Goal: Entertainment & Leisure: Browse casually

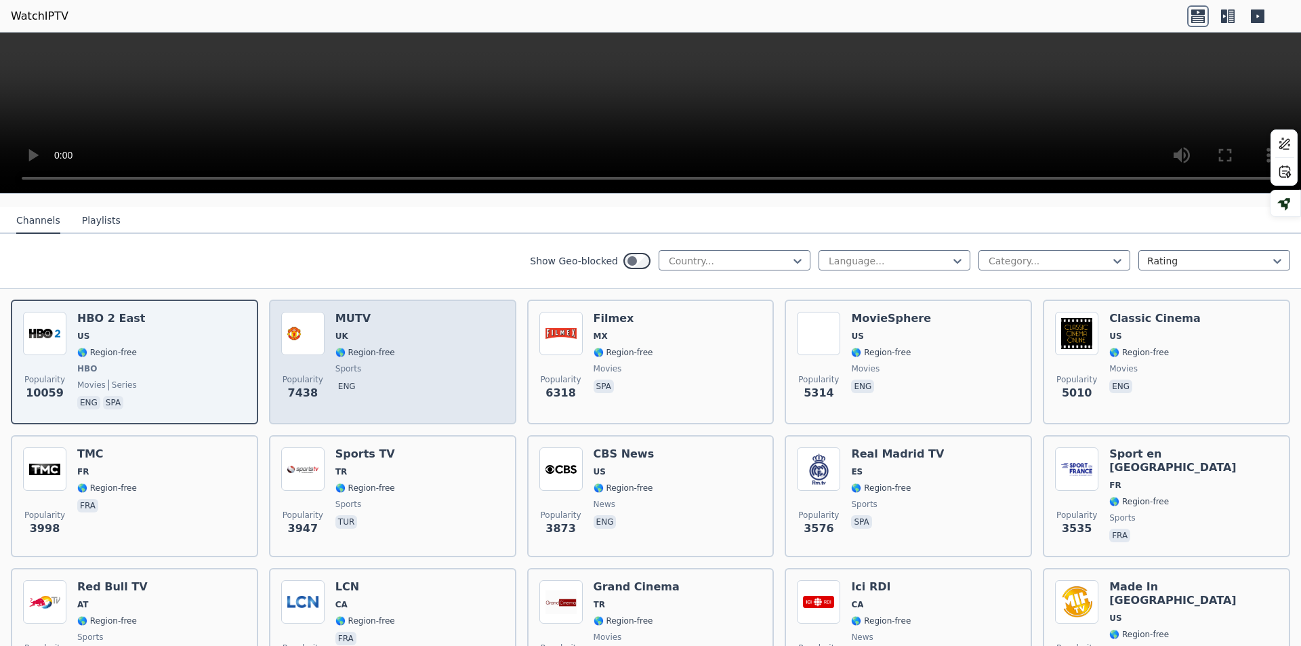
scroll to position [203, 0]
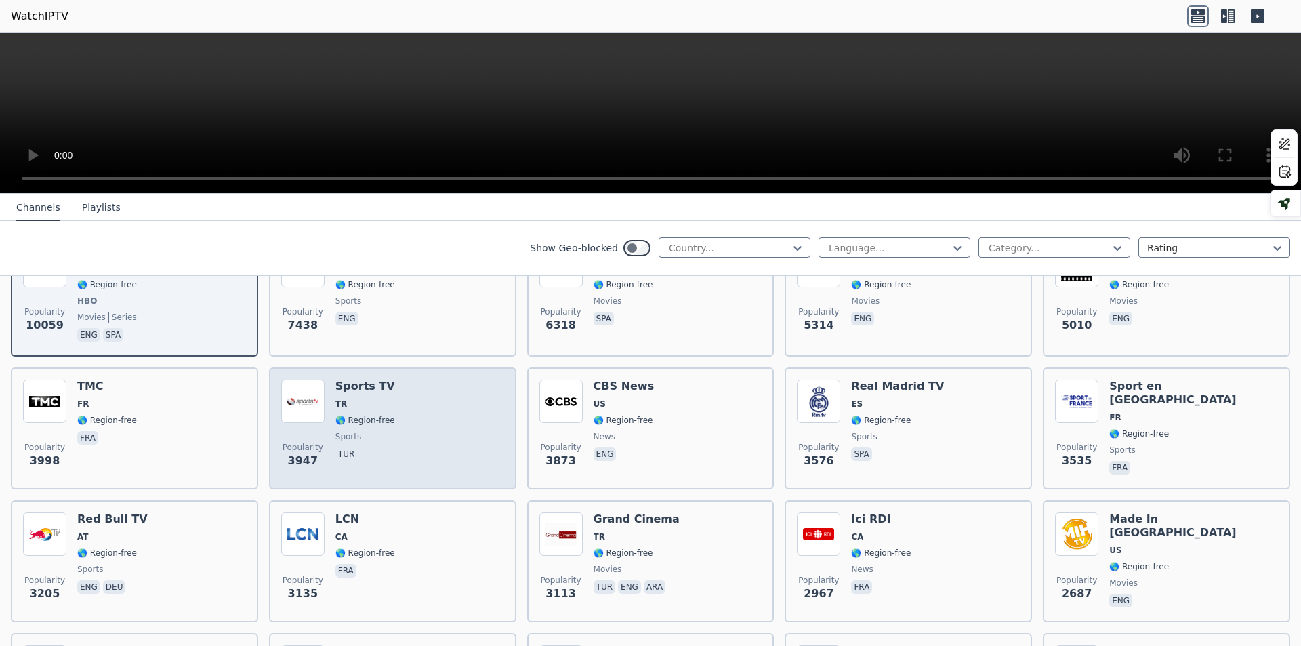
click at [375, 386] on div "Sports TV TR 🌎 Region-free sports tur" at bounding box center [365, 429] width 60 height 98
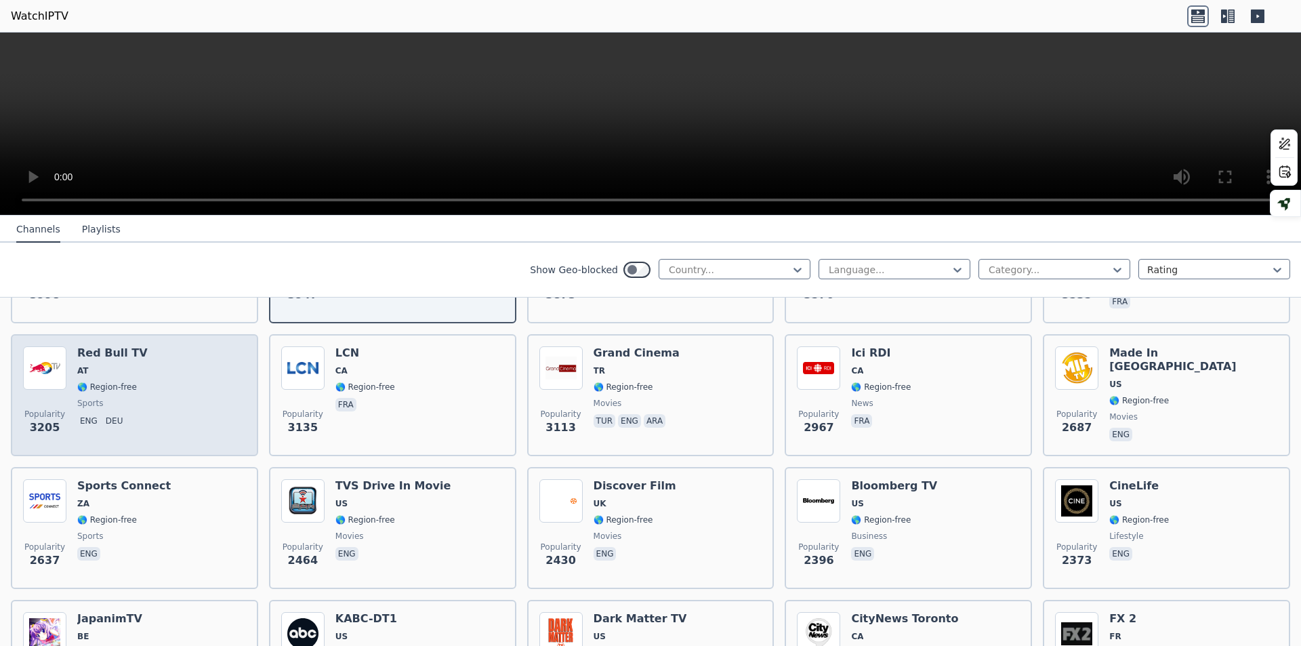
scroll to position [407, 0]
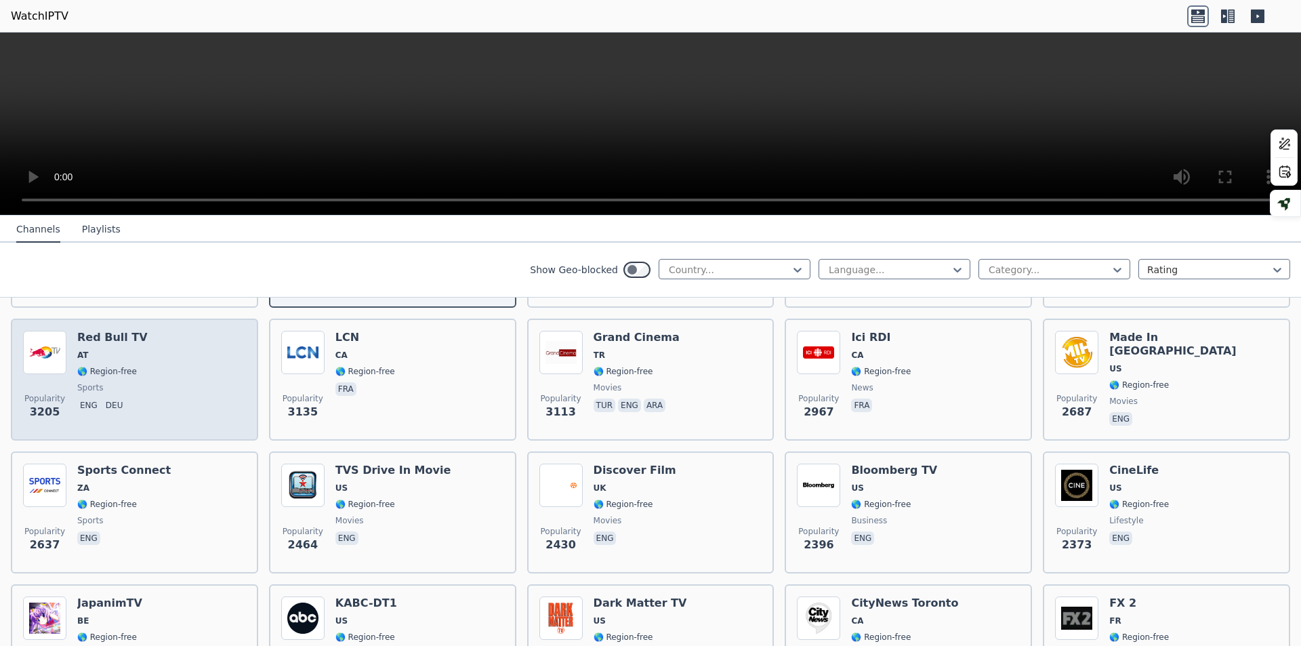
click at [116, 366] on span "🌎 Region-free" at bounding box center [107, 371] width 60 height 11
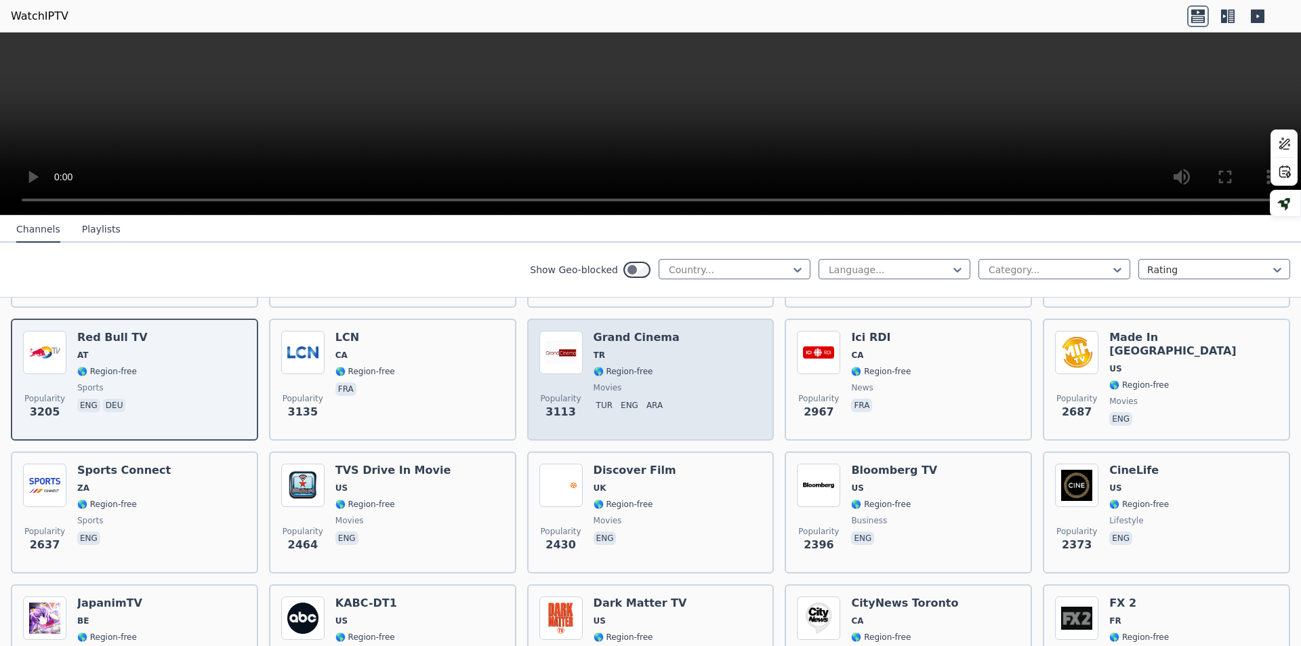
click at [634, 352] on div "Grand Cinema TR 🌎 Region-free movies tur eng ara" at bounding box center [637, 380] width 86 height 98
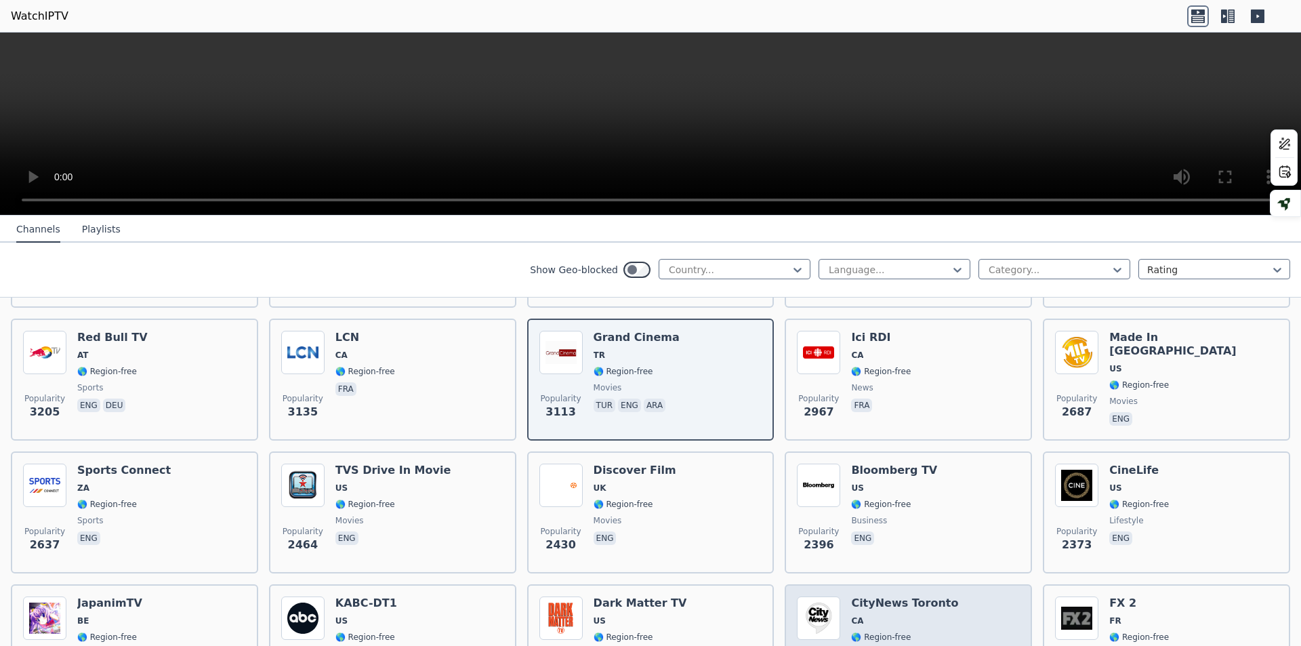
click at [903, 615] on span "CA" at bounding box center [904, 620] width 107 height 11
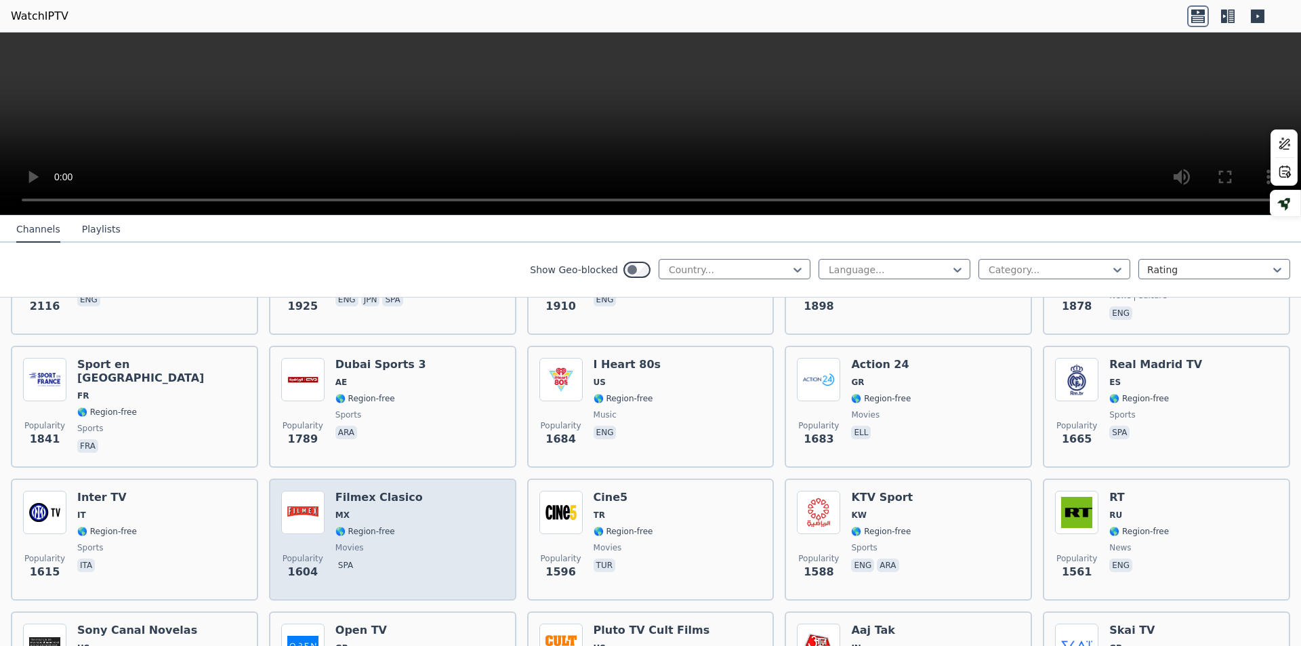
scroll to position [949, 0]
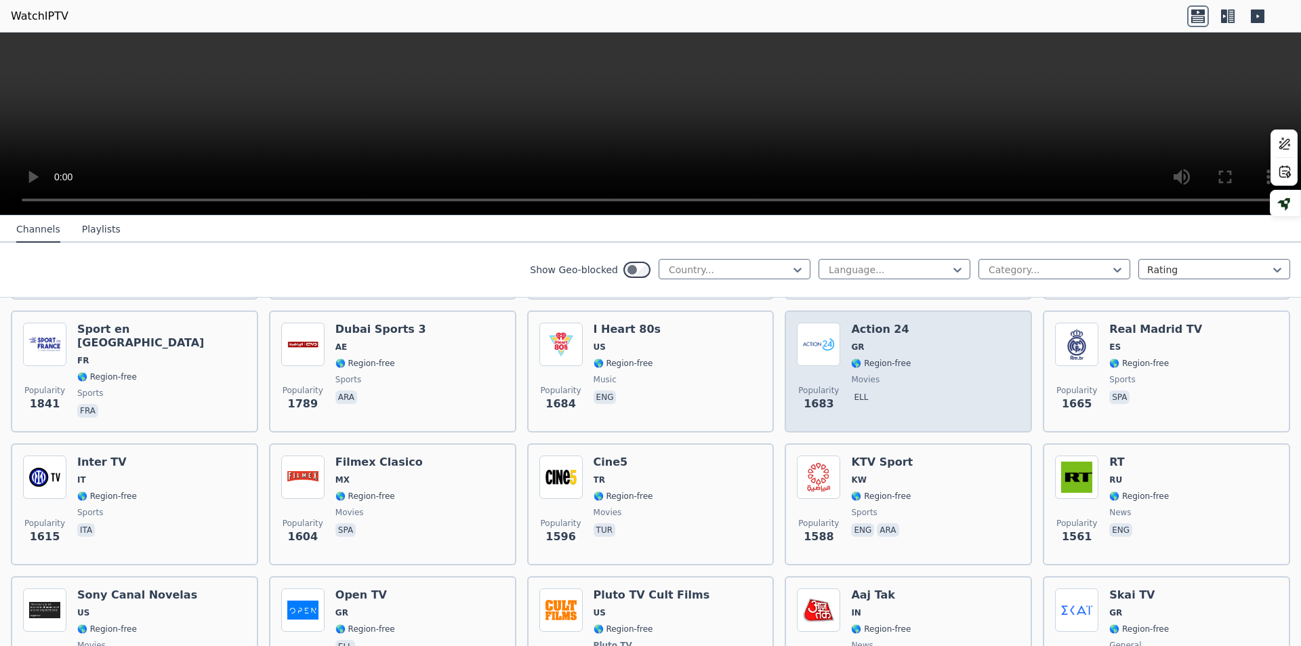
click at [868, 323] on h6 "Action 24" at bounding box center [881, 330] width 60 height 14
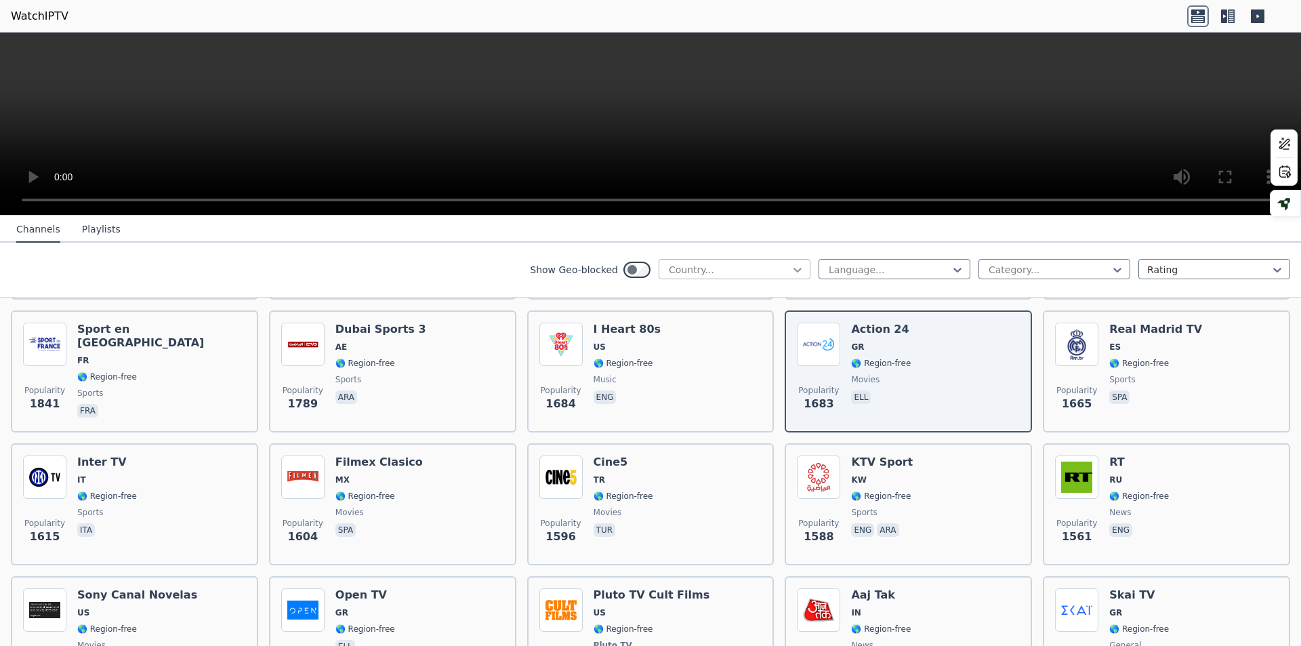
click at [791, 269] on icon at bounding box center [798, 270] width 14 height 14
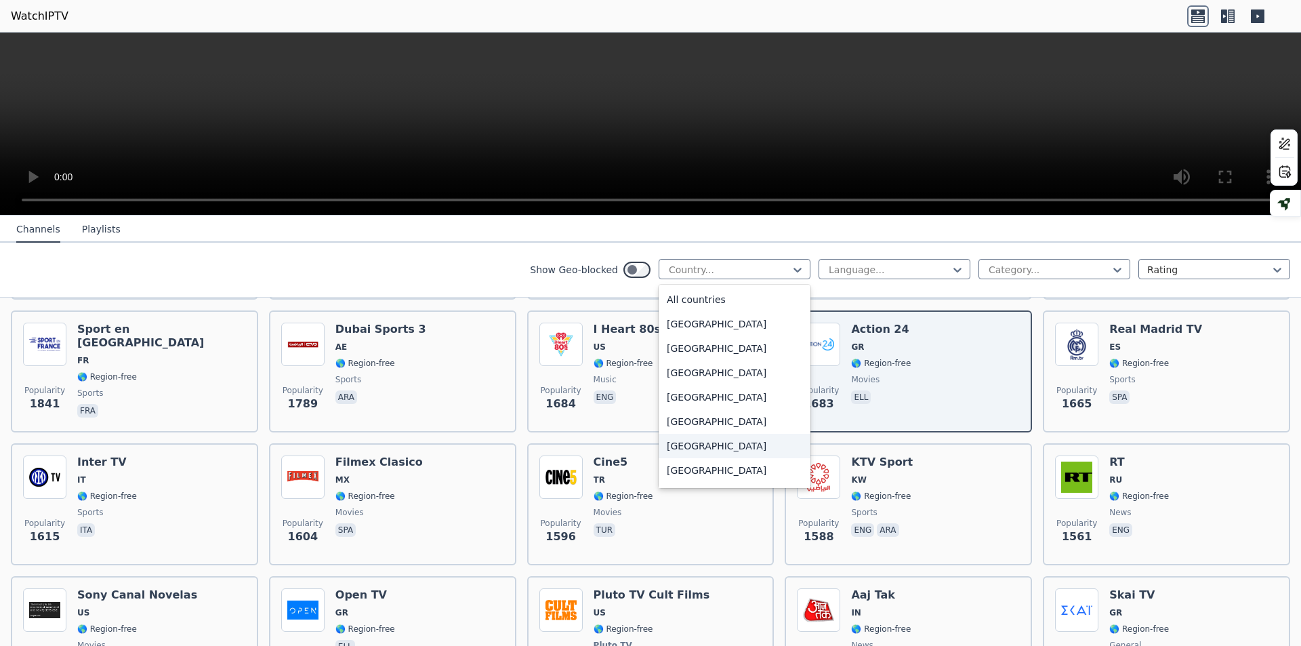
click at [680, 443] on div "[GEOGRAPHIC_DATA]" at bounding box center [735, 446] width 152 height 24
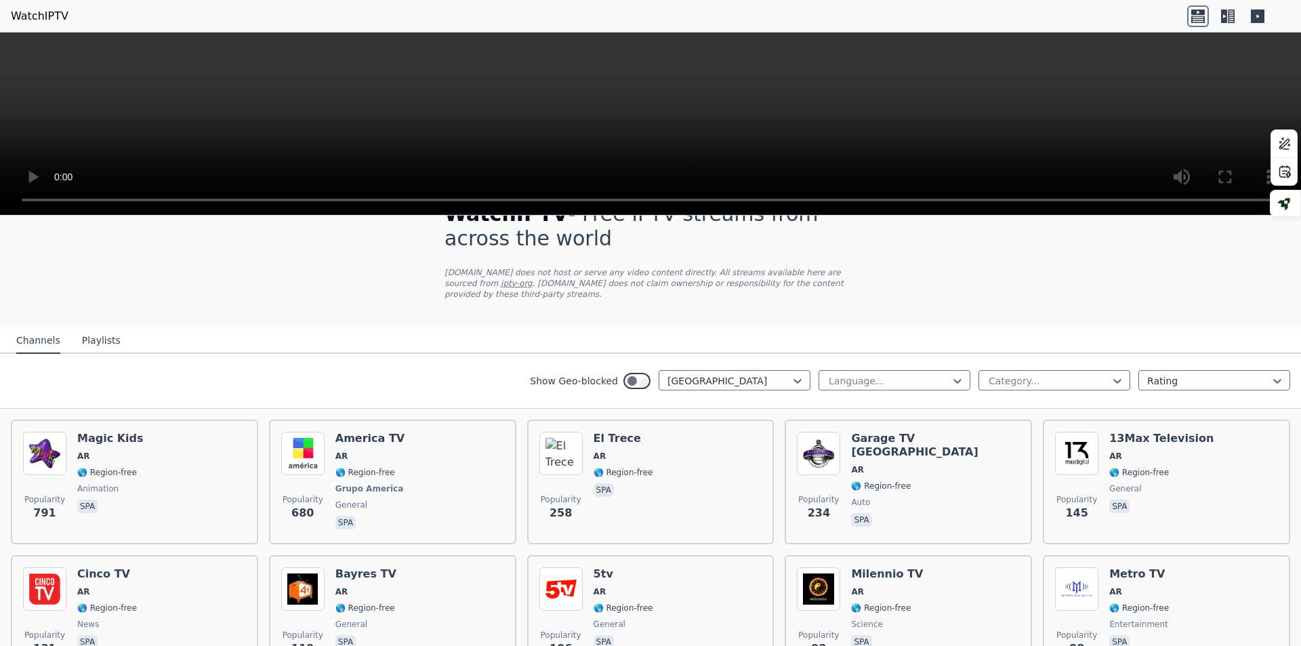
scroll to position [68, 0]
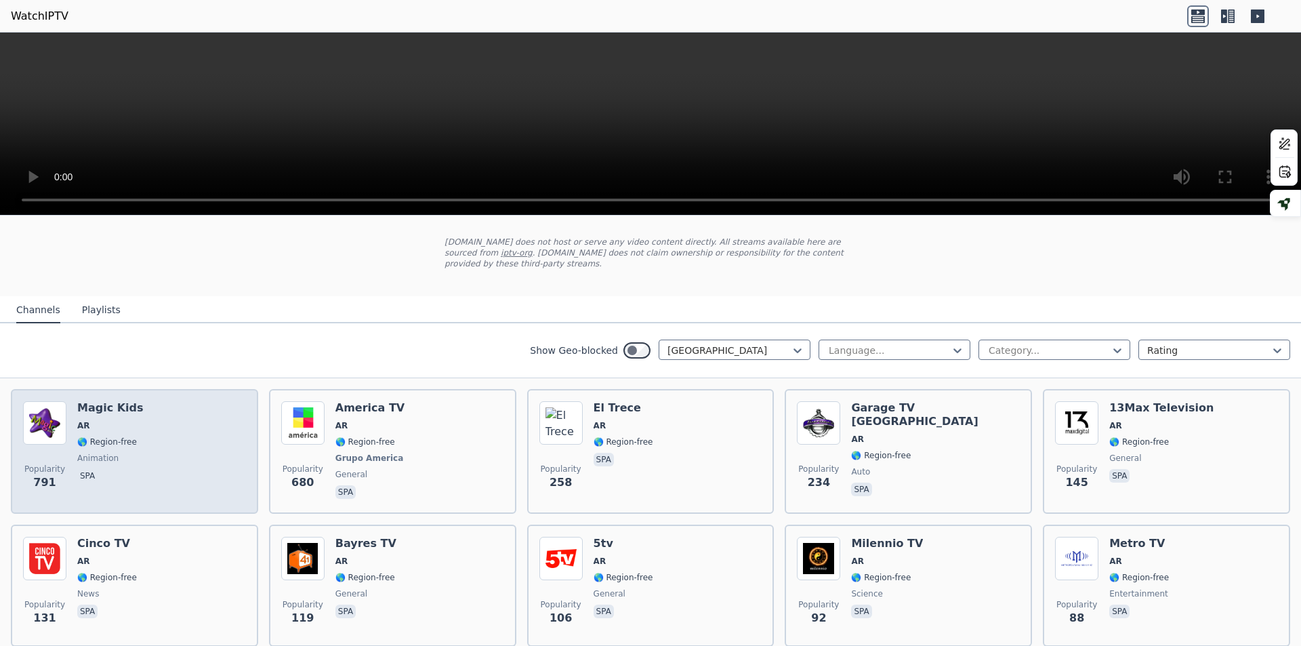
click at [138, 403] on div "Popularity 791 Magic Kids AR 🌎 Region-free animation spa" at bounding box center [134, 451] width 223 height 100
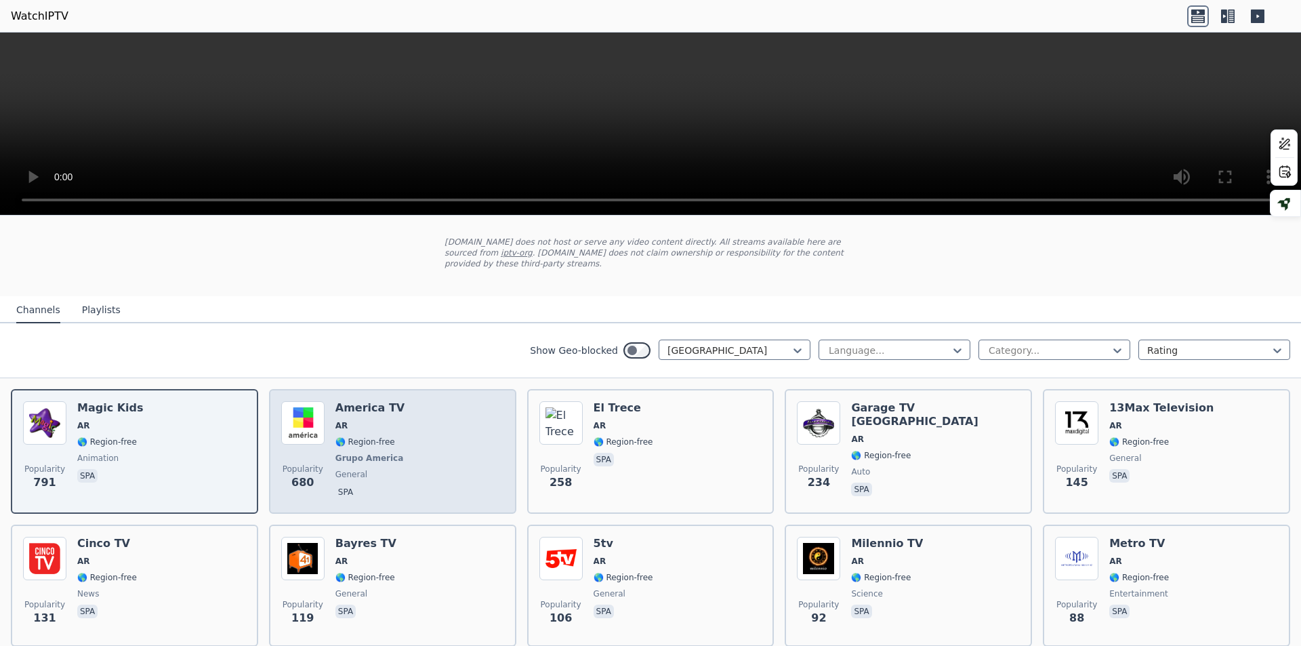
click at [367, 436] on span "🌎 Region-free" at bounding box center [365, 441] width 60 height 11
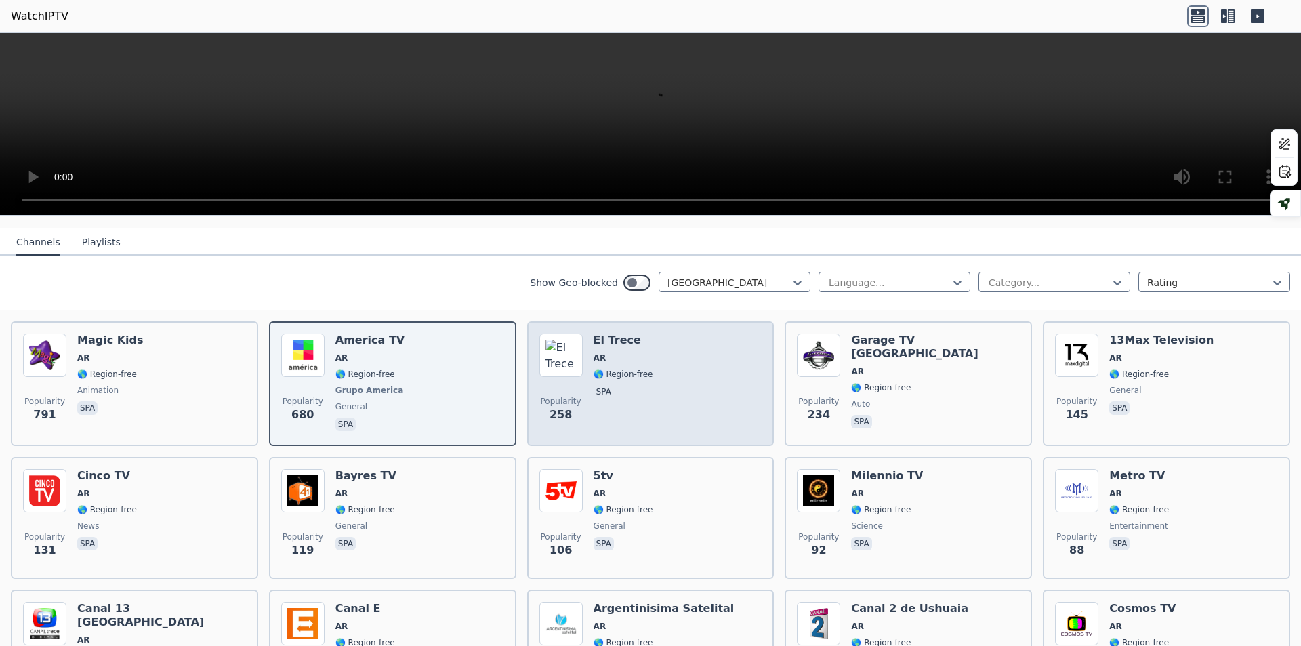
scroll to position [203, 0]
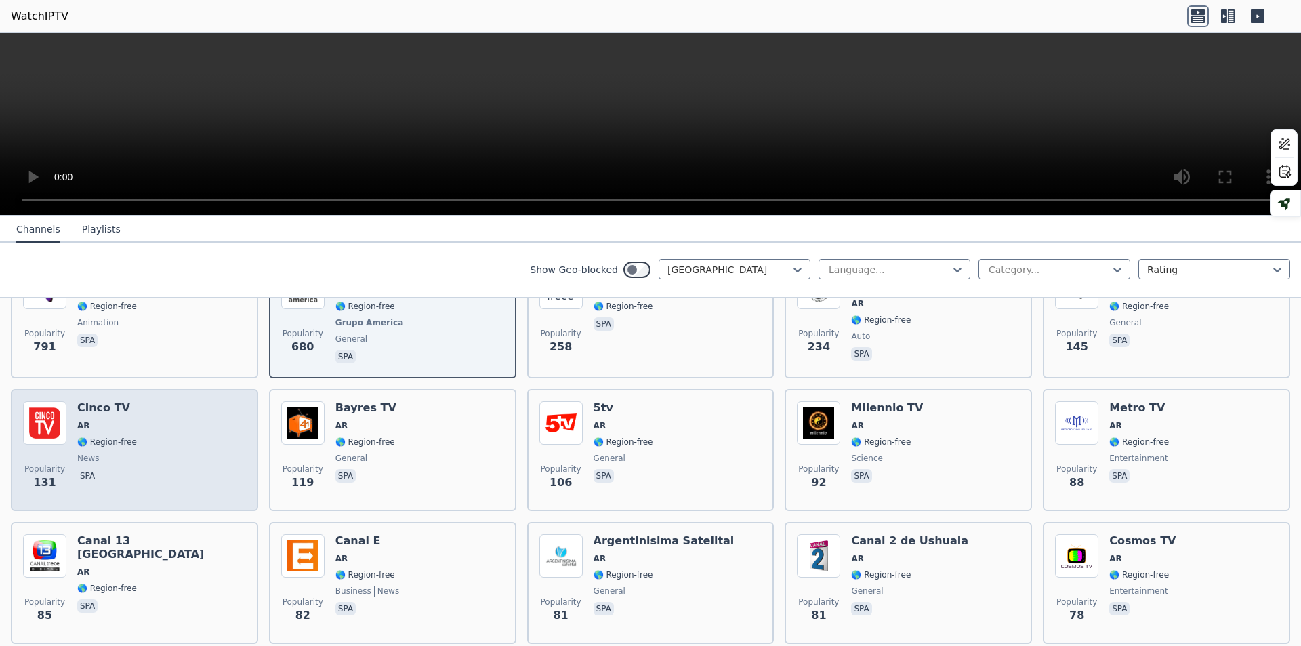
click at [95, 390] on div "Popularity 131 Cinco TV AR 🌎 Region-free news spa" at bounding box center [134, 450] width 247 height 122
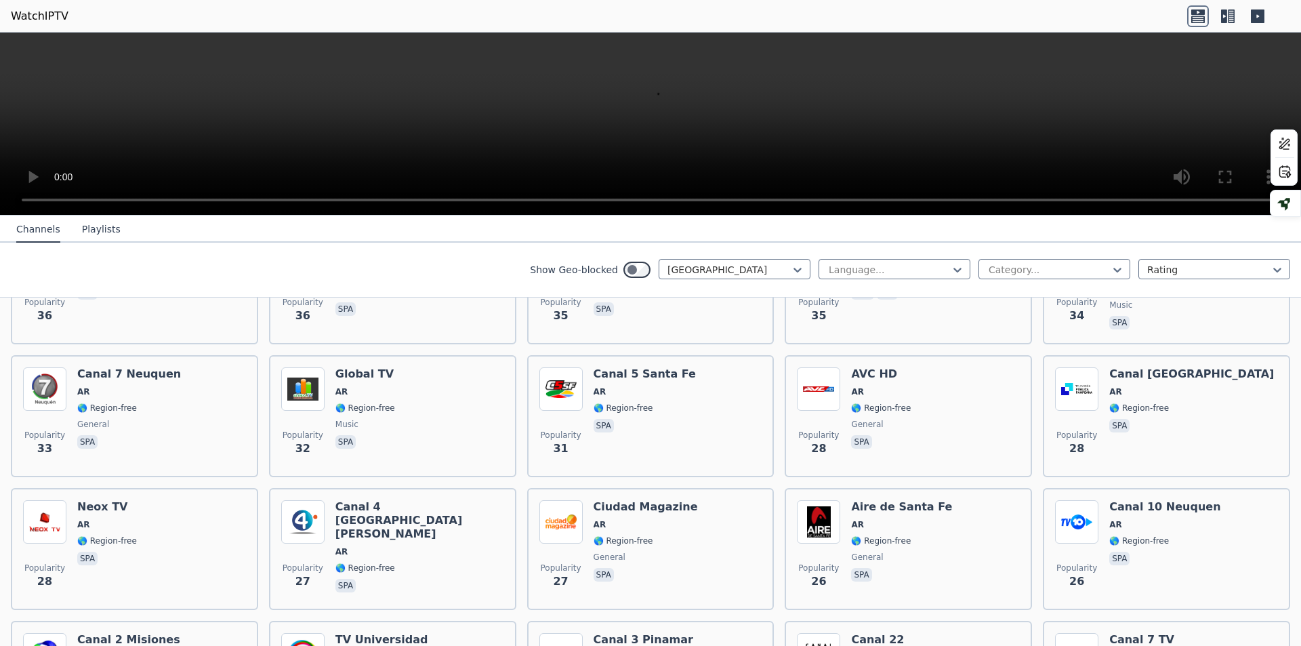
scroll to position [813, 0]
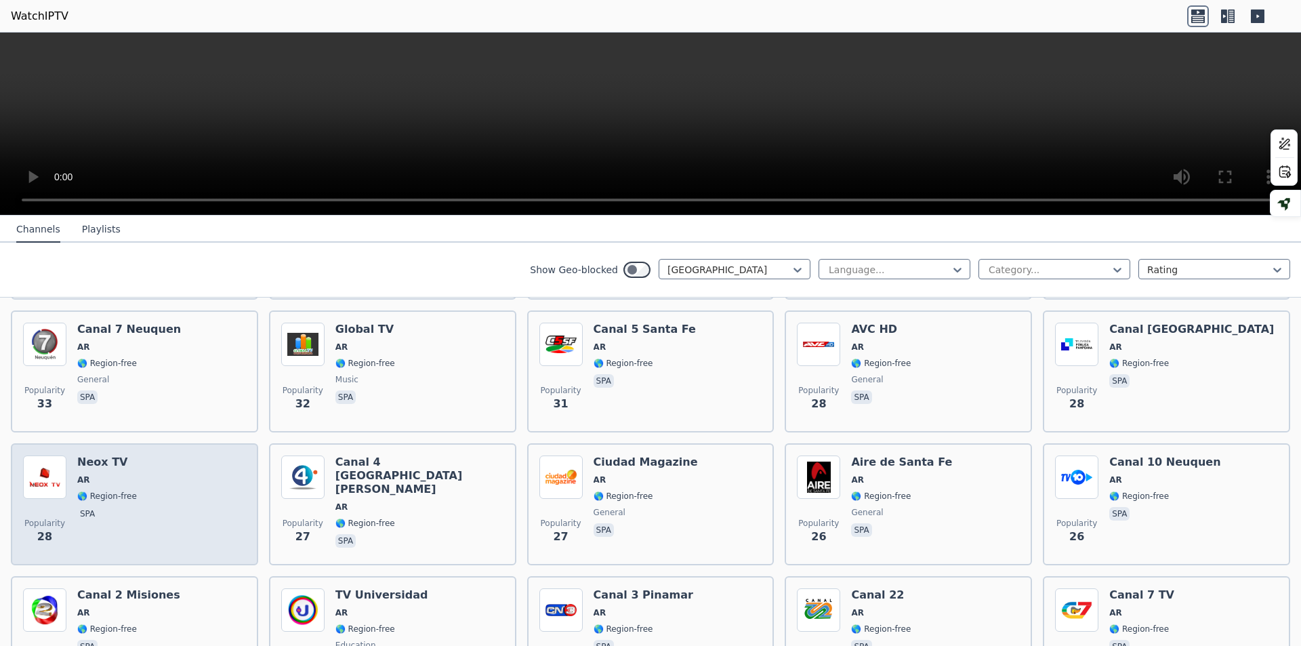
click at [154, 455] on div "Popularity 28 Neox TV AR 🌎 Region-free spa" at bounding box center [134, 504] width 223 height 98
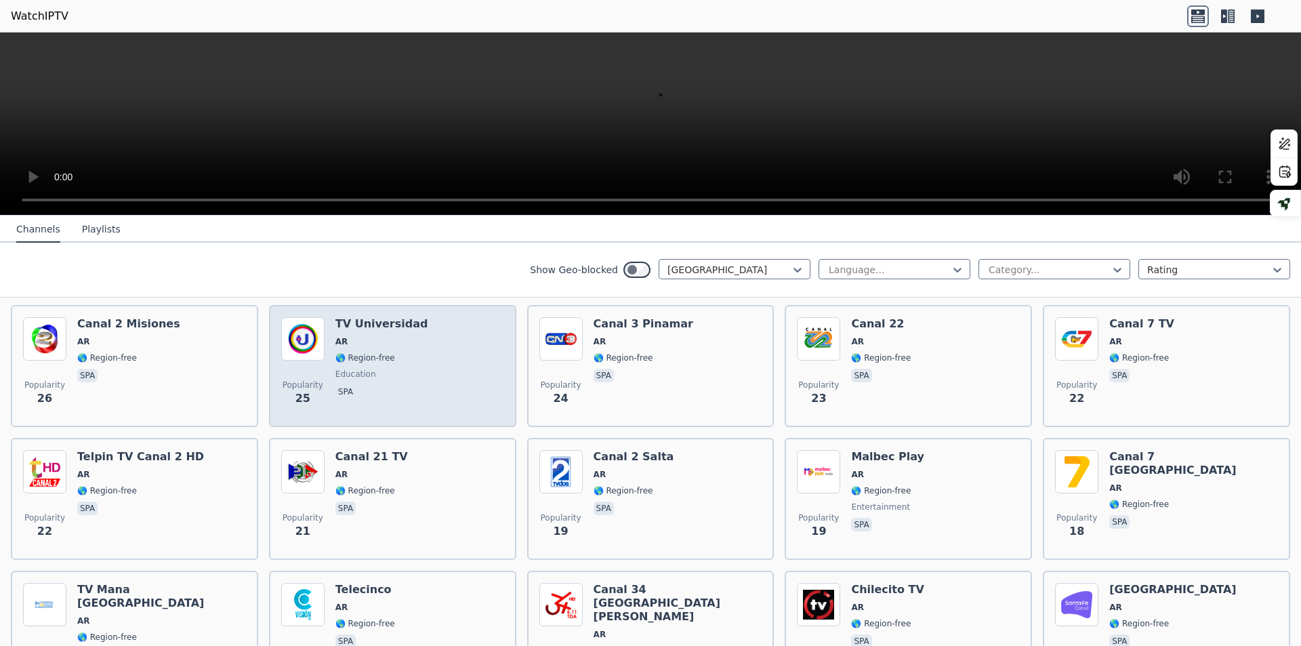
scroll to position [1220, 0]
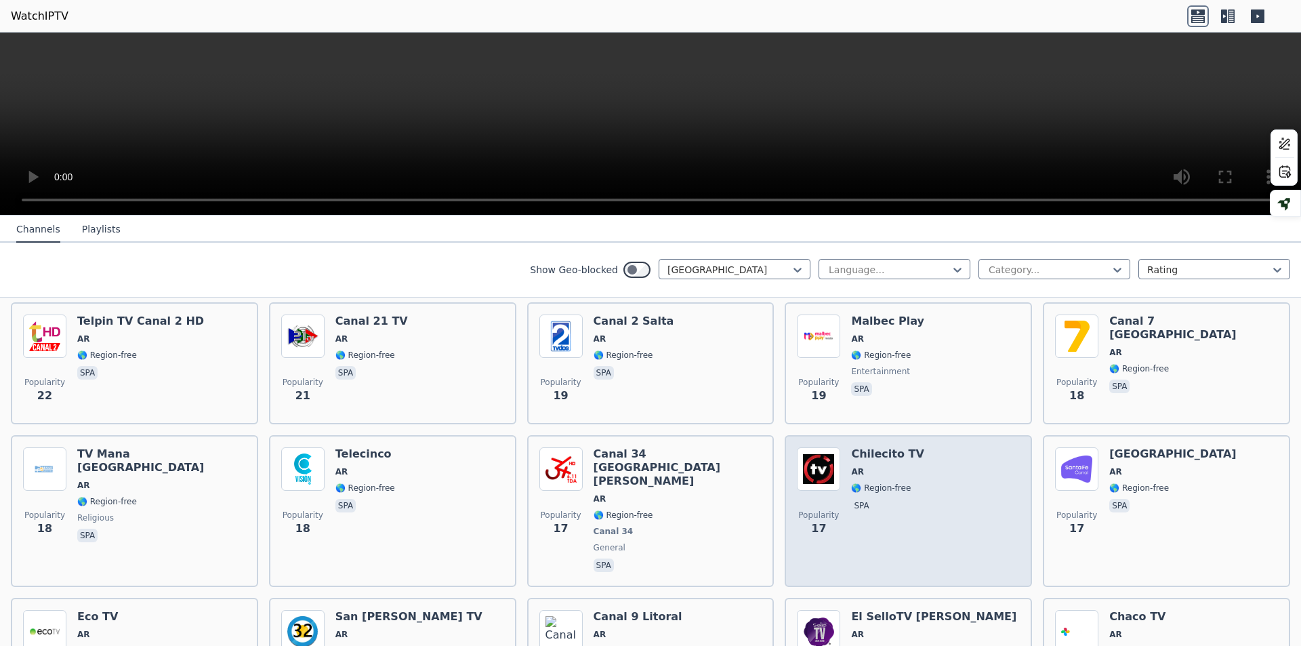
click at [883, 453] on div "Chilecito TV AR 🌎 Region-free spa" at bounding box center [887, 510] width 73 height 127
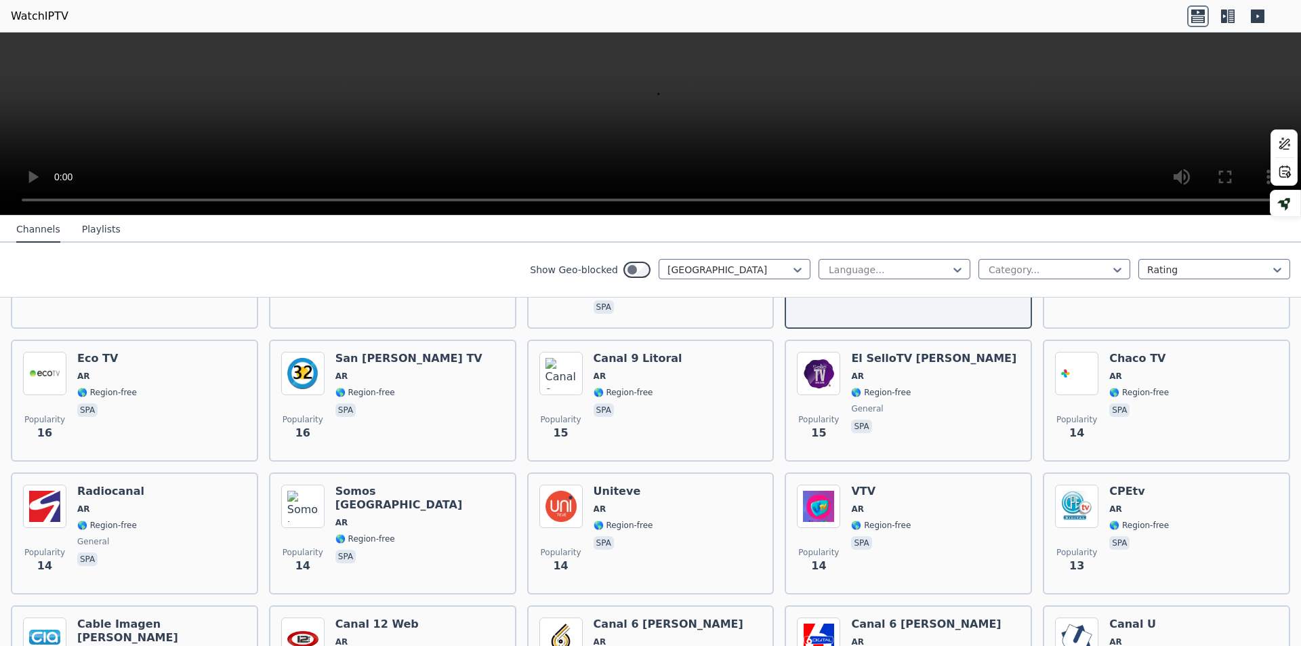
scroll to position [1294, 0]
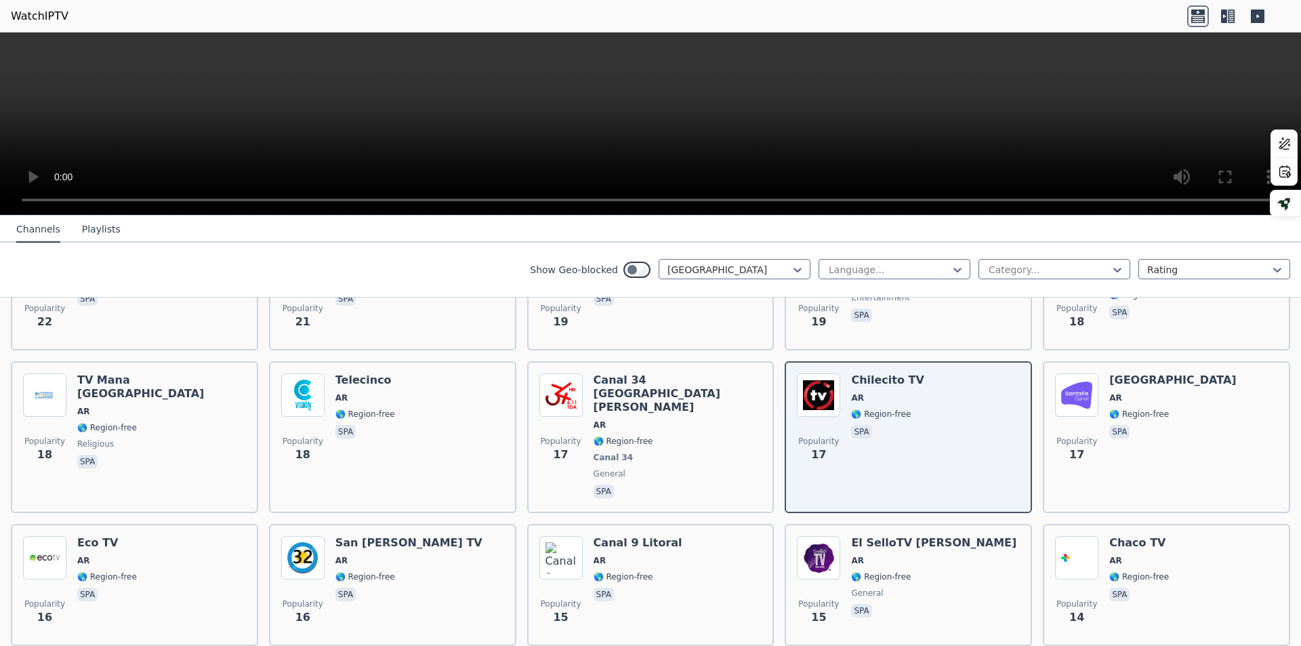
click at [95, 234] on button "Playlists" at bounding box center [101, 230] width 39 height 26
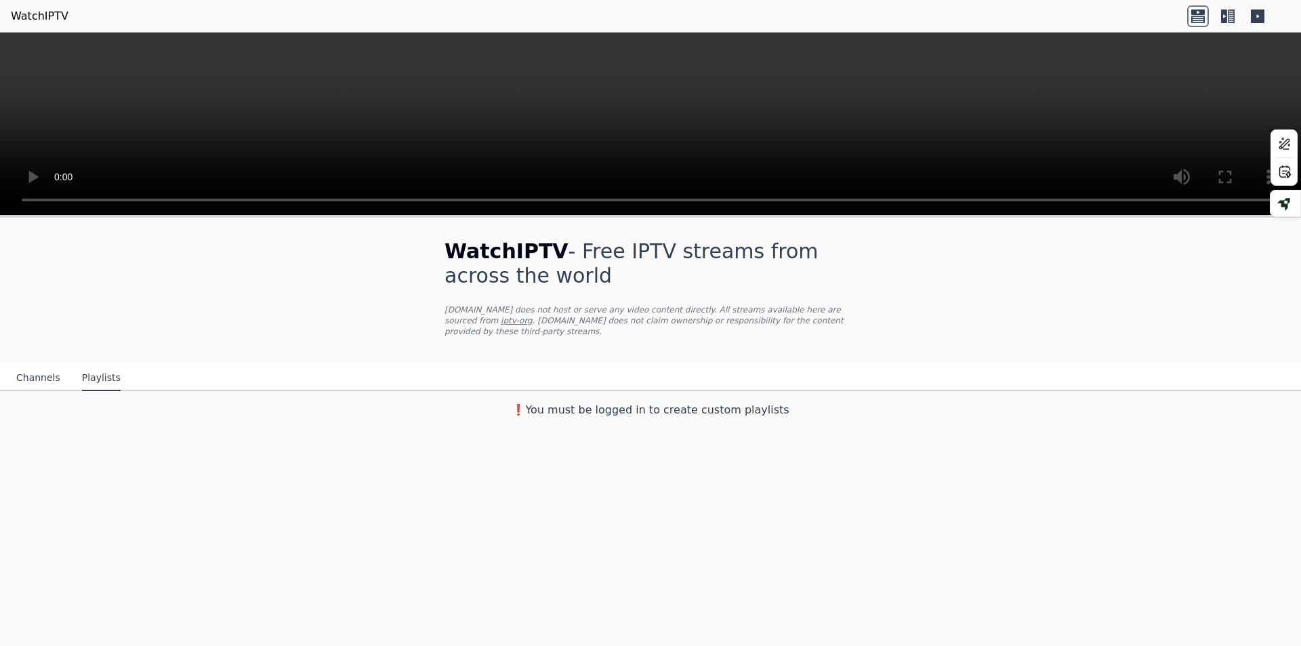
scroll to position [0, 0]
click at [35, 365] on button "Channels" at bounding box center [38, 378] width 44 height 26
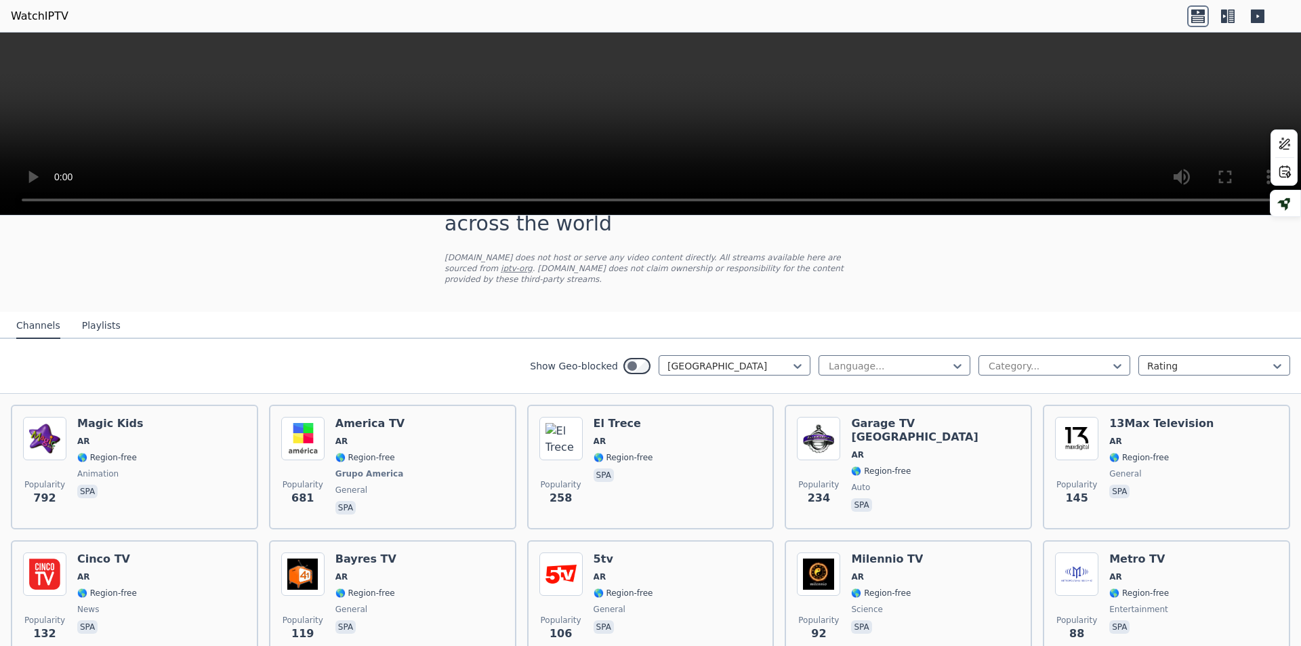
scroll to position [68, 0]
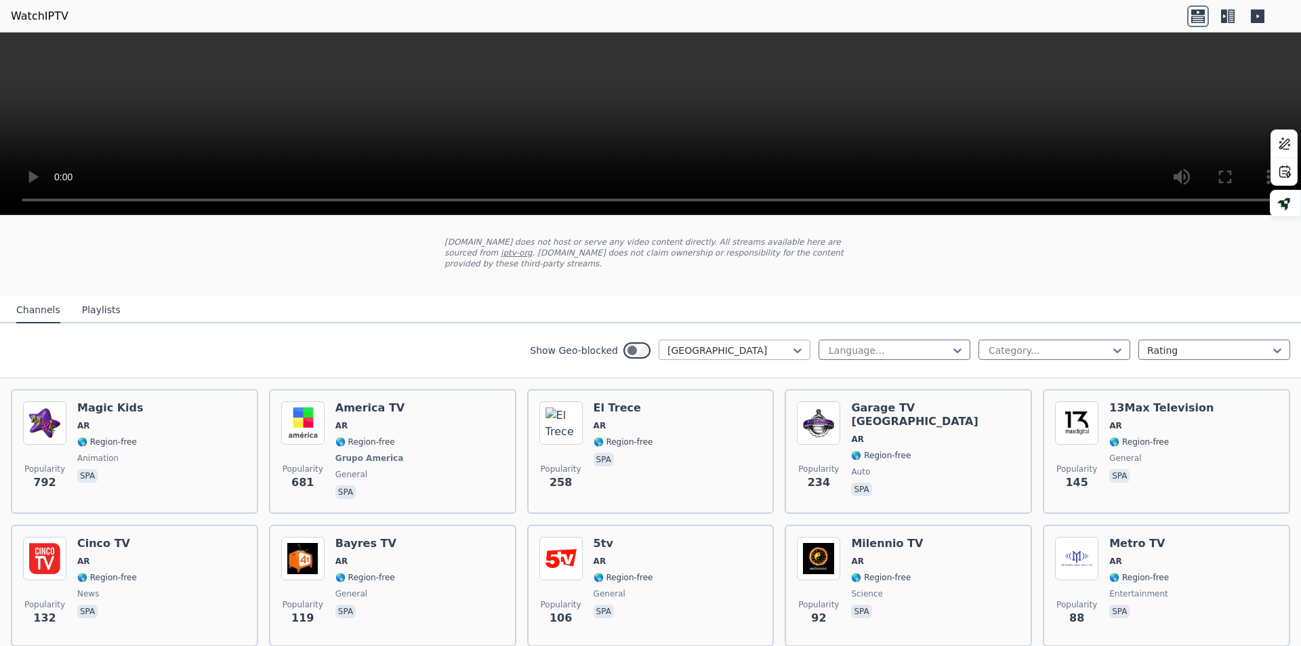
click at [798, 340] on div "[GEOGRAPHIC_DATA]" at bounding box center [735, 350] width 152 height 20
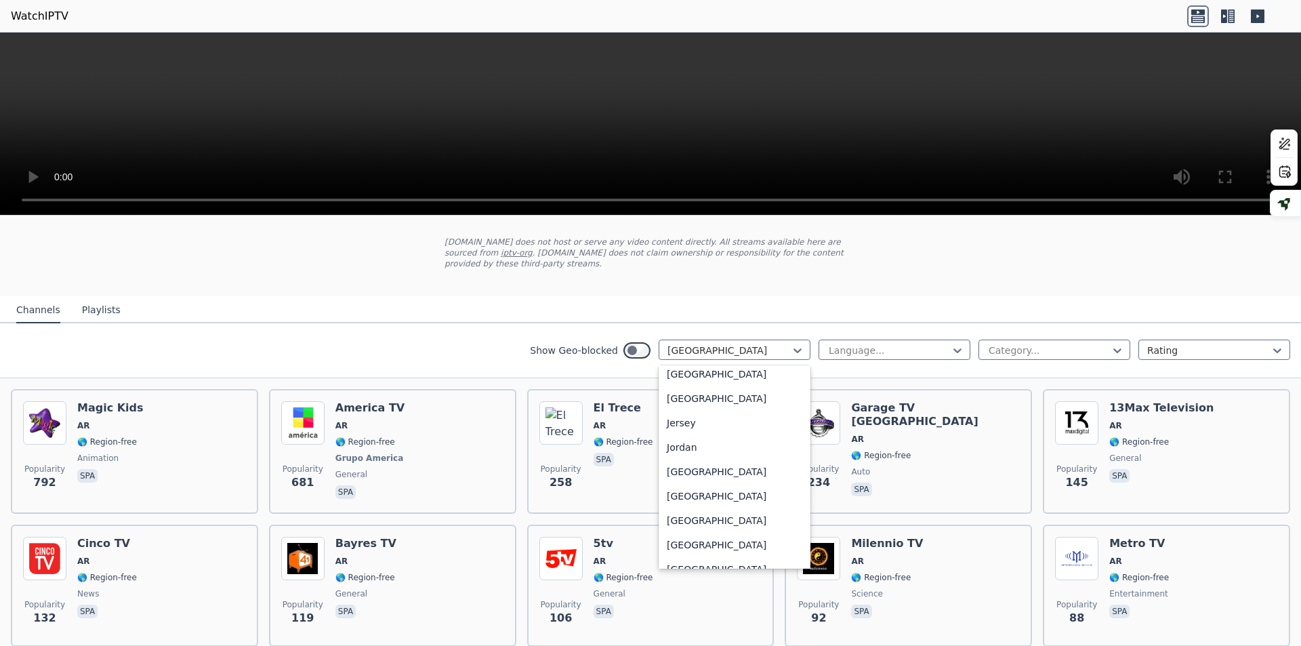
scroll to position [2304, 0]
click at [680, 402] on div "[GEOGRAPHIC_DATA]" at bounding box center [735, 394] width 152 height 24
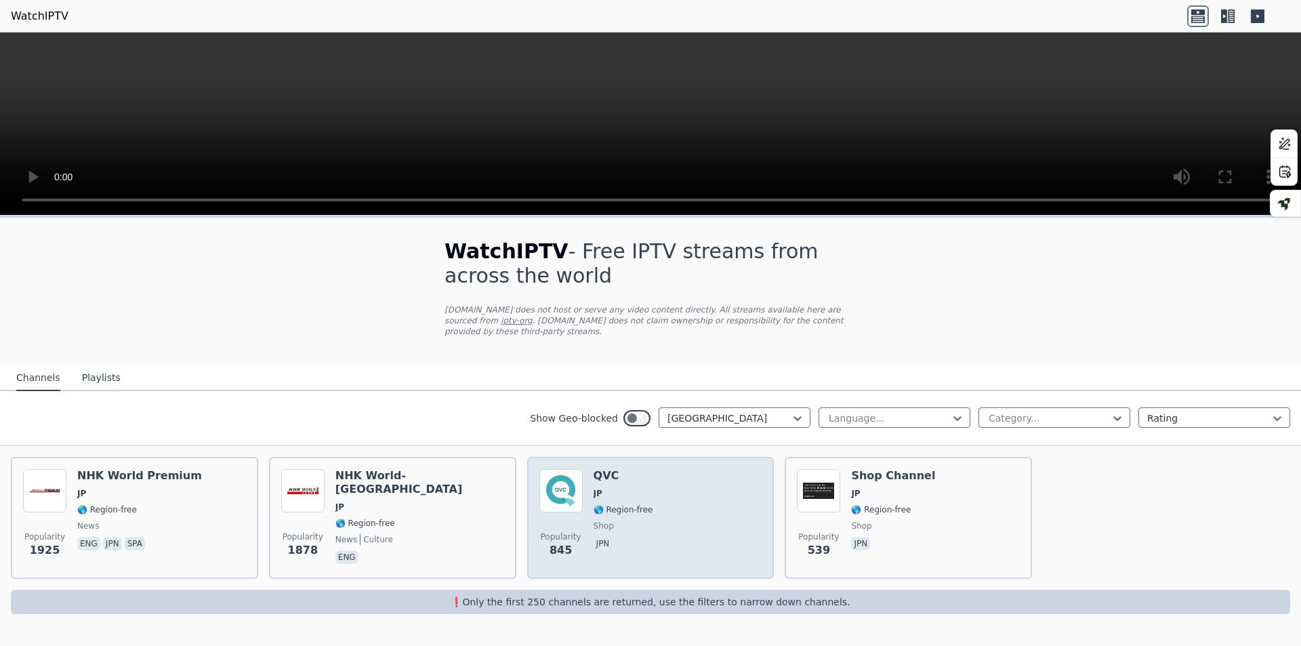
click at [611, 469] on h6 "QVC" at bounding box center [624, 476] width 60 height 14
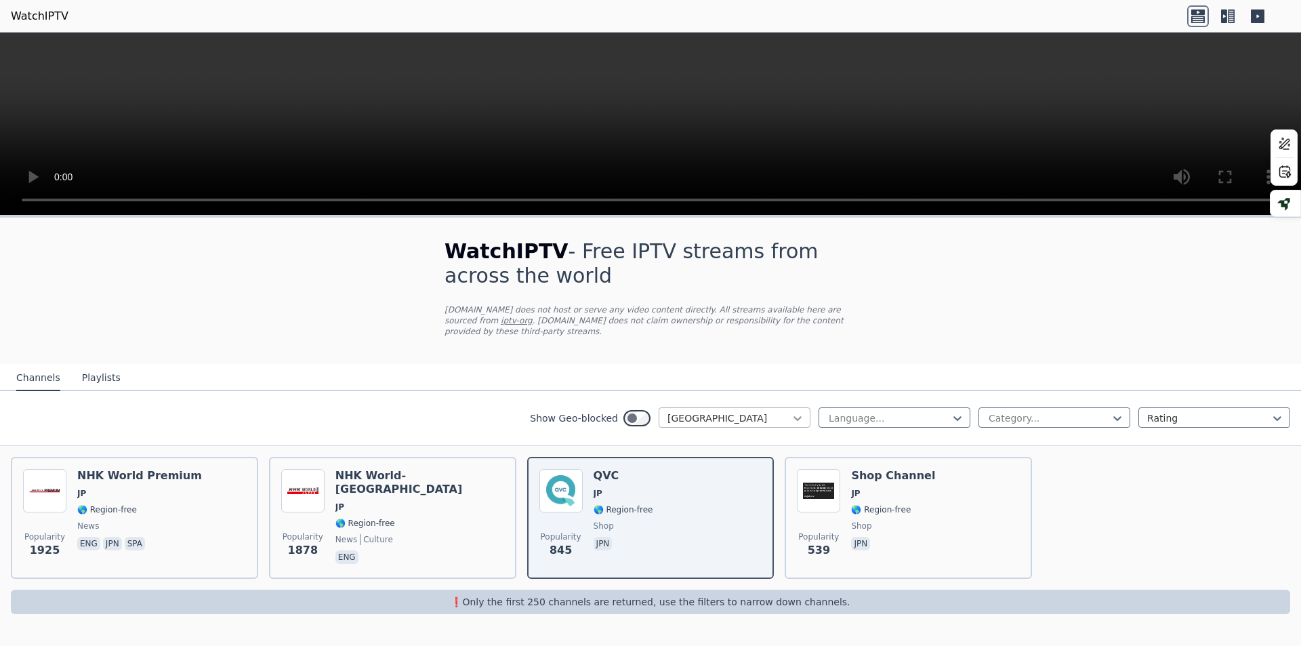
click at [798, 411] on icon at bounding box center [798, 418] width 14 height 14
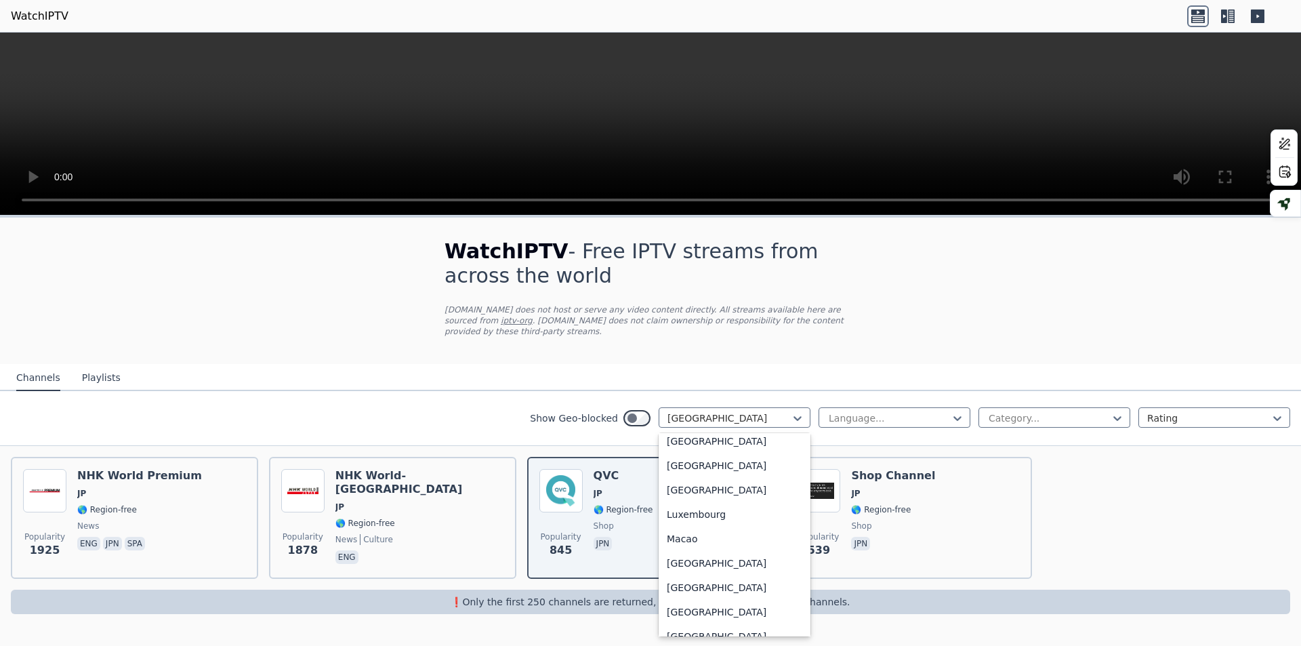
scroll to position [2638, 0]
click at [702, 515] on div "Macao" at bounding box center [735, 518] width 152 height 24
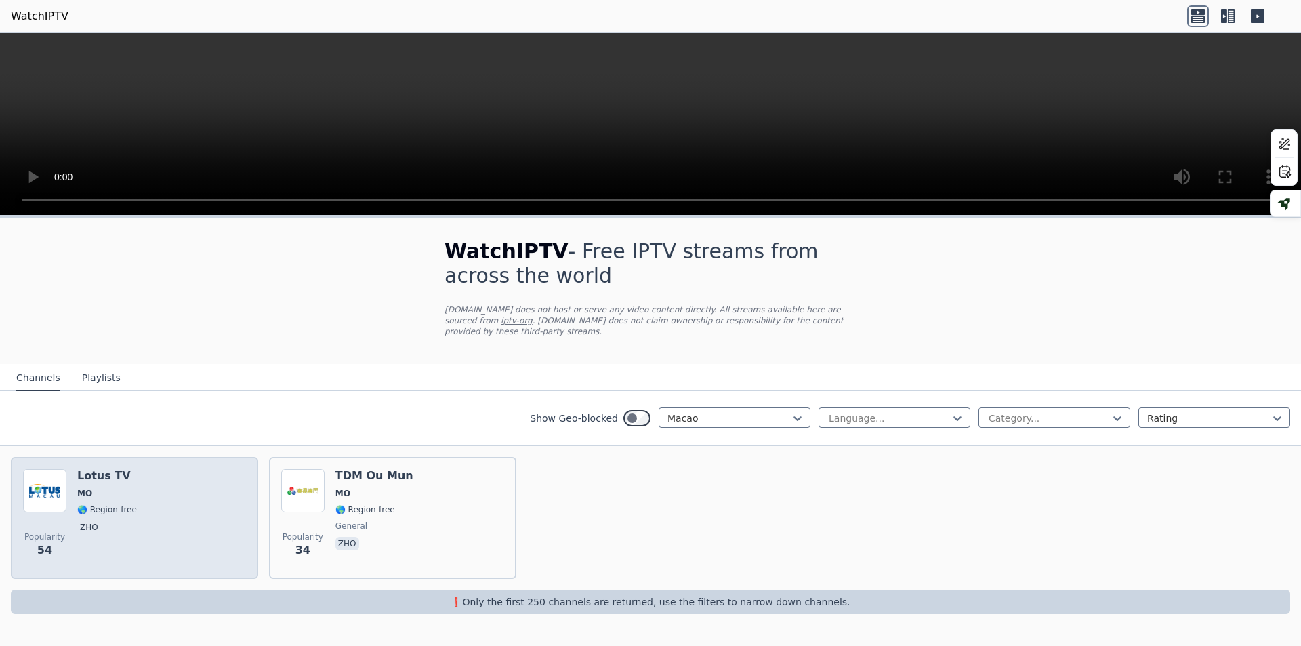
click at [106, 457] on div "Popularity 54 Lotus TV MO 🌎 Region-free zho" at bounding box center [134, 518] width 247 height 122
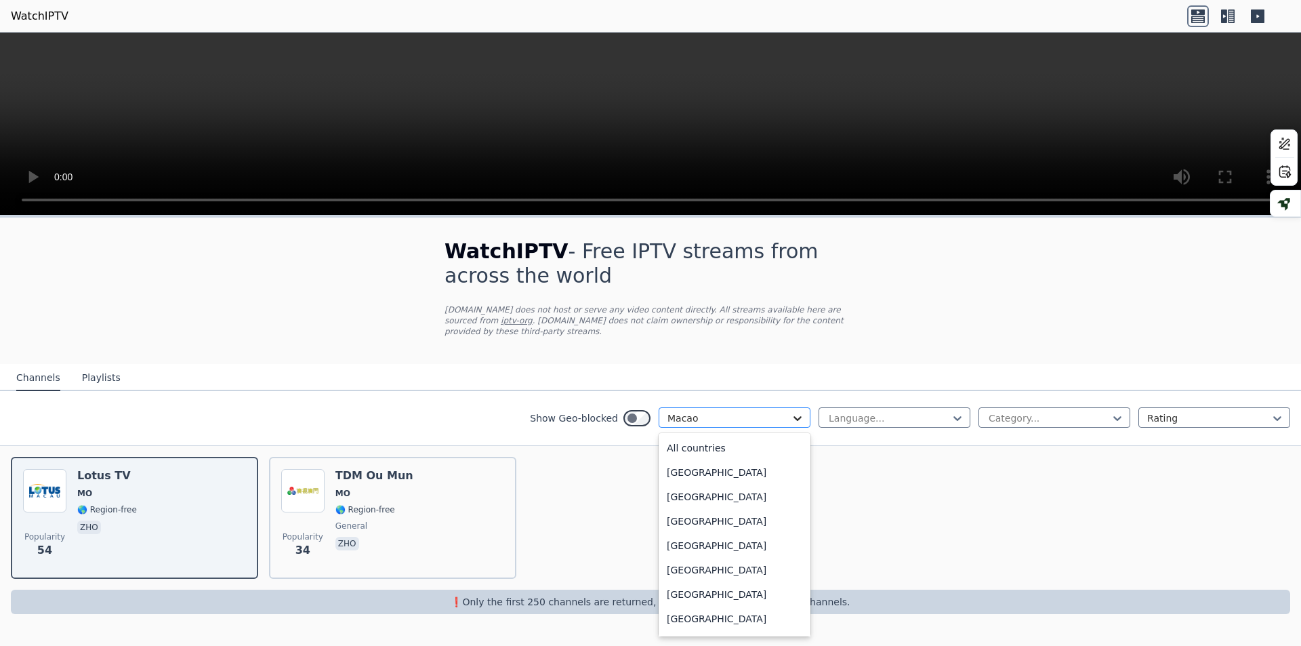
click at [800, 416] on icon at bounding box center [798, 418] width 8 height 5
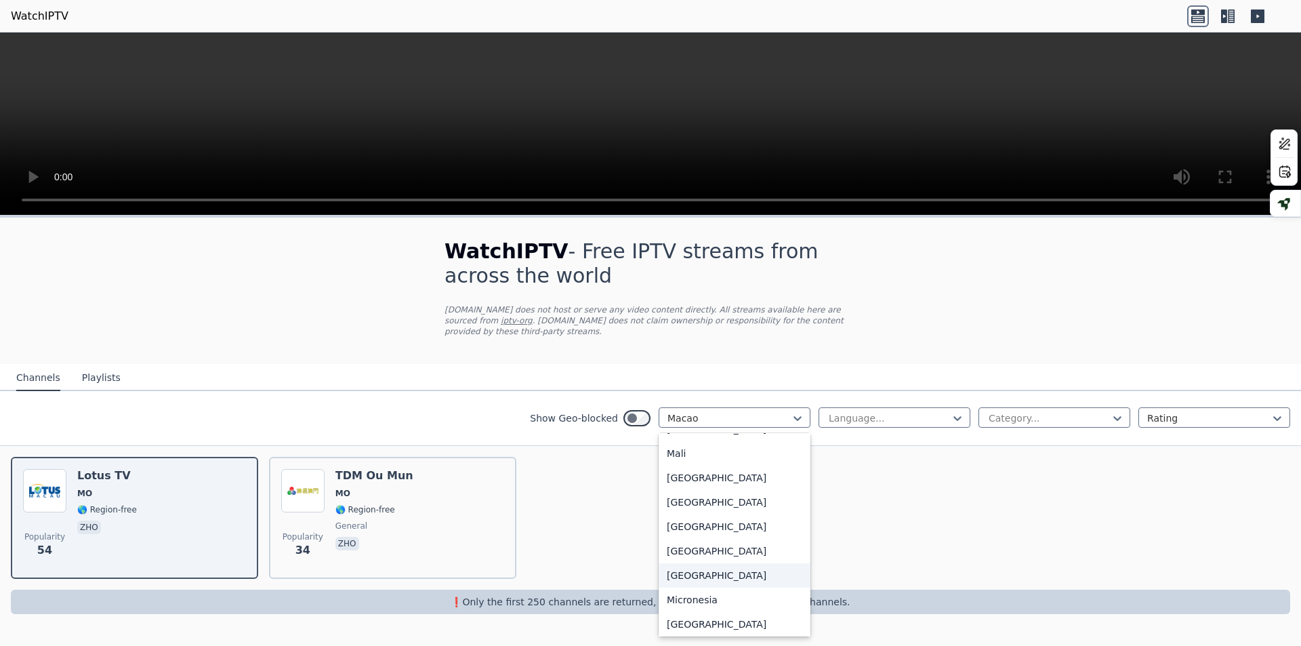
click at [699, 572] on div "[GEOGRAPHIC_DATA]" at bounding box center [735, 575] width 152 height 24
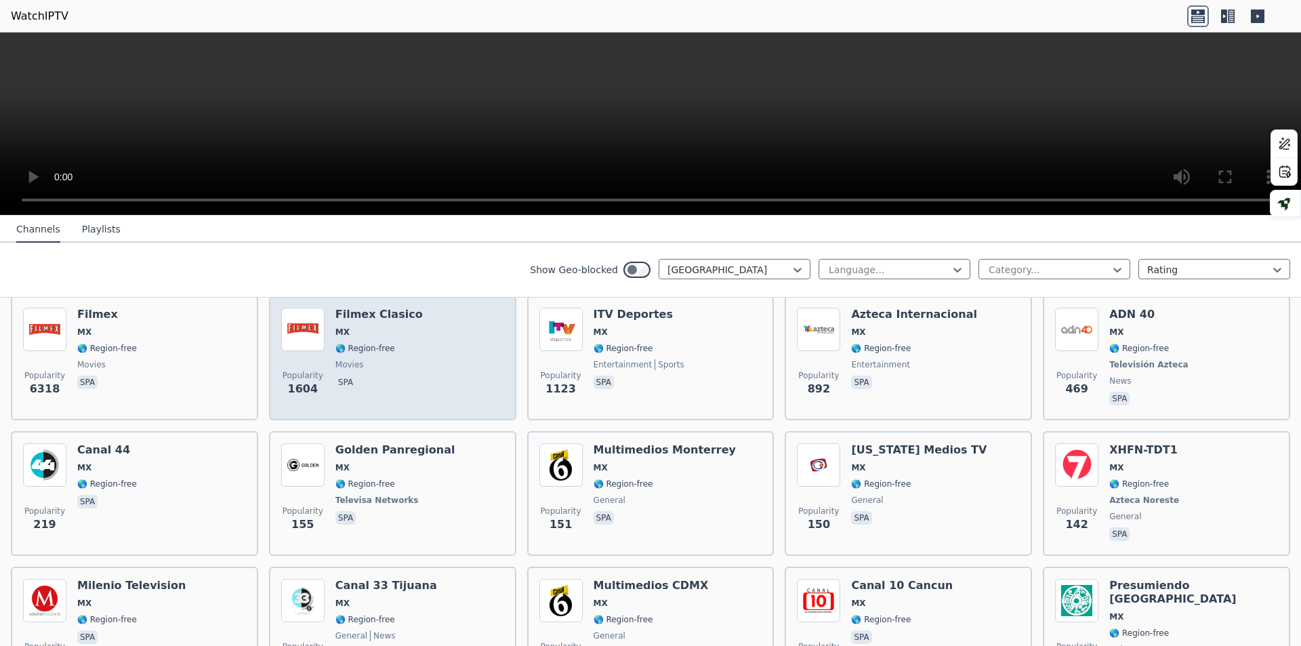
scroll to position [203, 0]
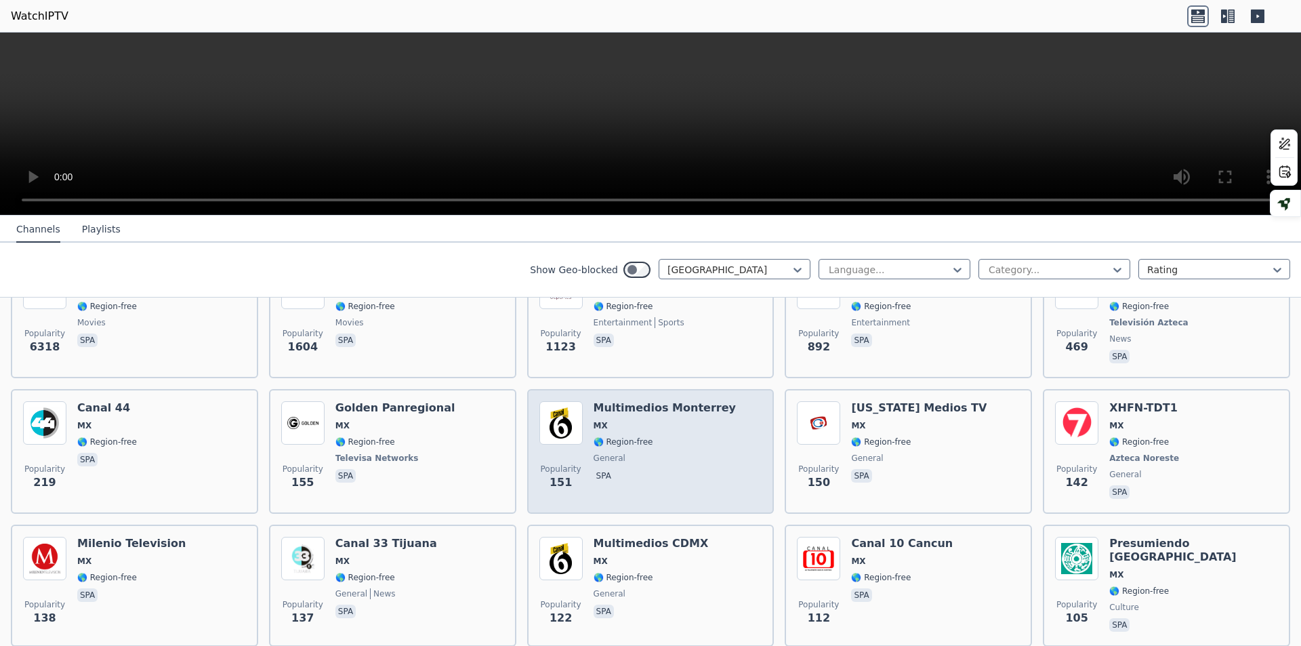
click at [636, 403] on div "Multimedios Monterrey MX 🌎 Region-free general spa" at bounding box center [665, 451] width 142 height 100
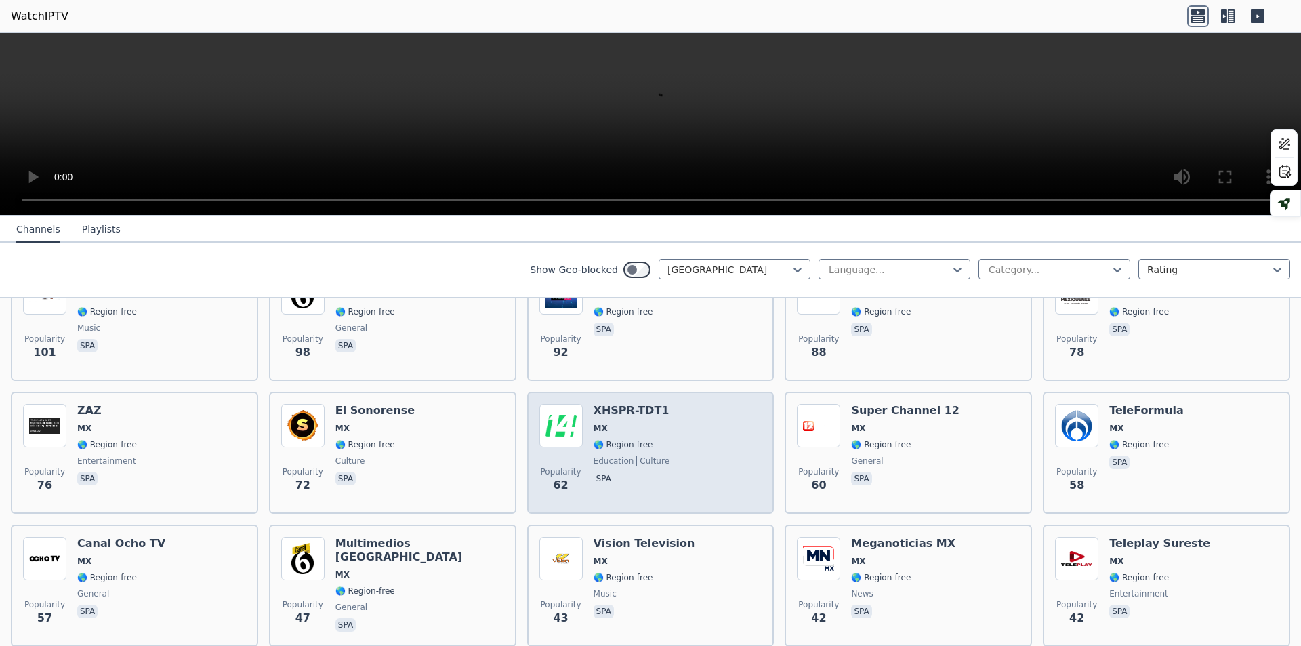
scroll to position [678, 0]
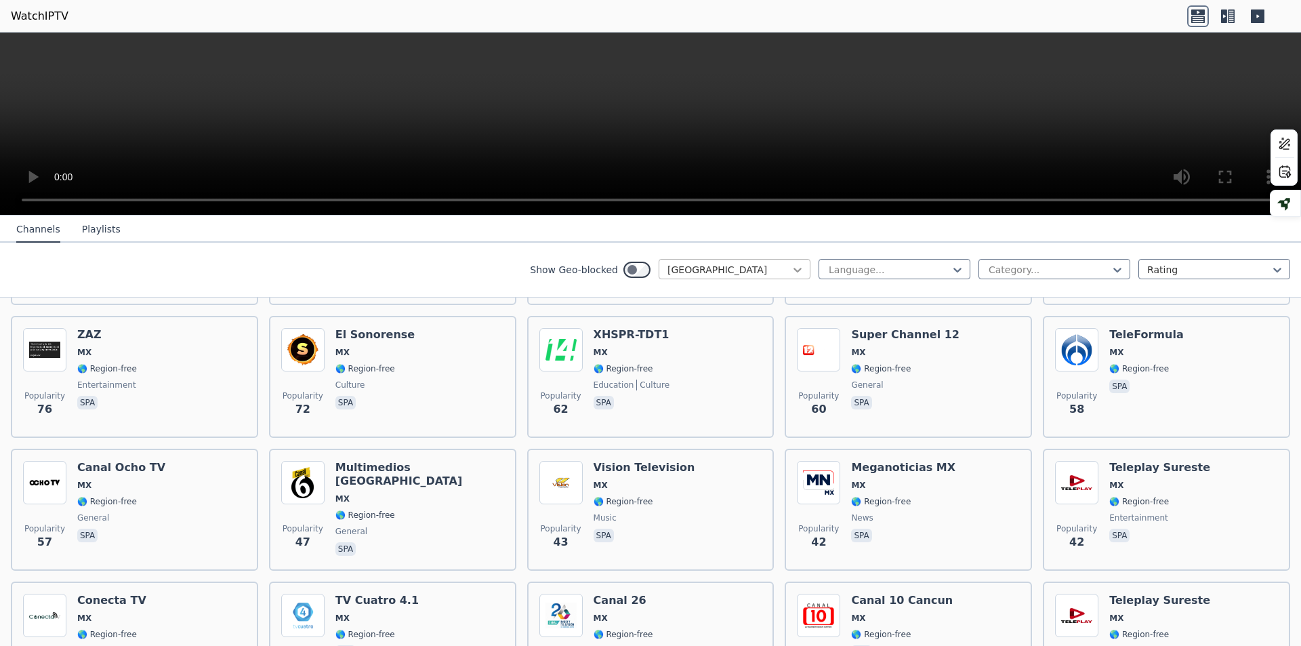
click at [791, 275] on icon at bounding box center [798, 270] width 14 height 14
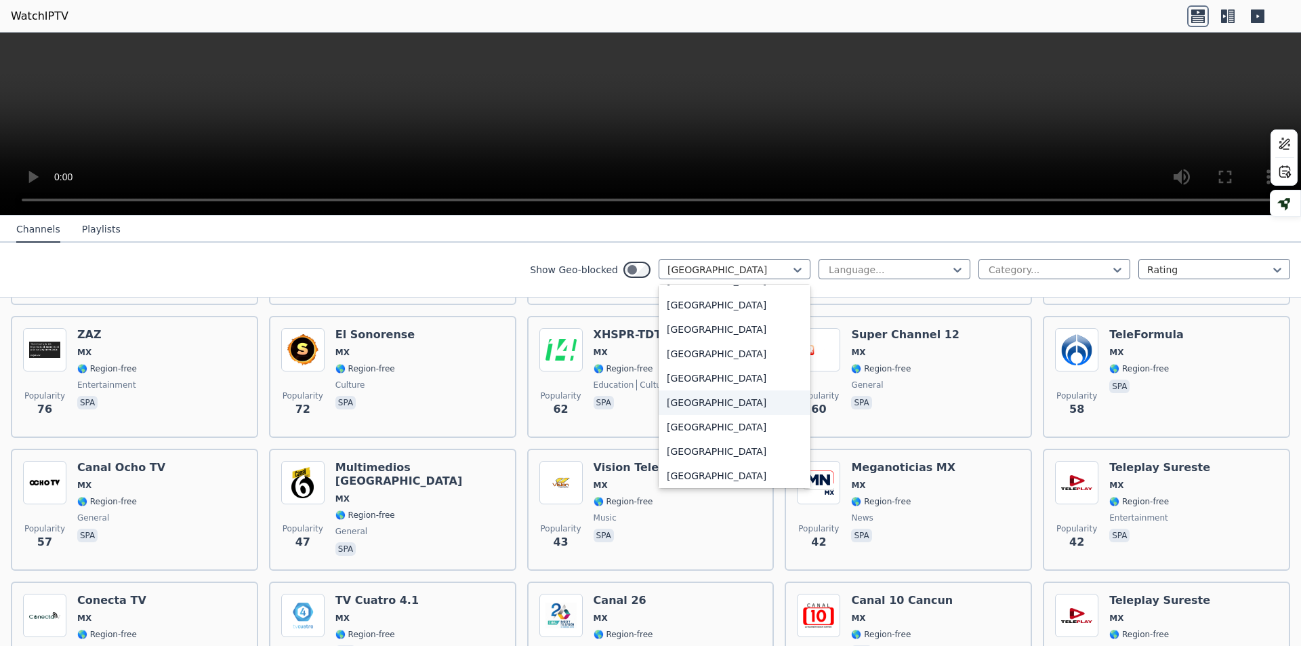
scroll to position [3272, 0]
click at [686, 386] on div "[GEOGRAPHIC_DATA]" at bounding box center [735, 383] width 152 height 24
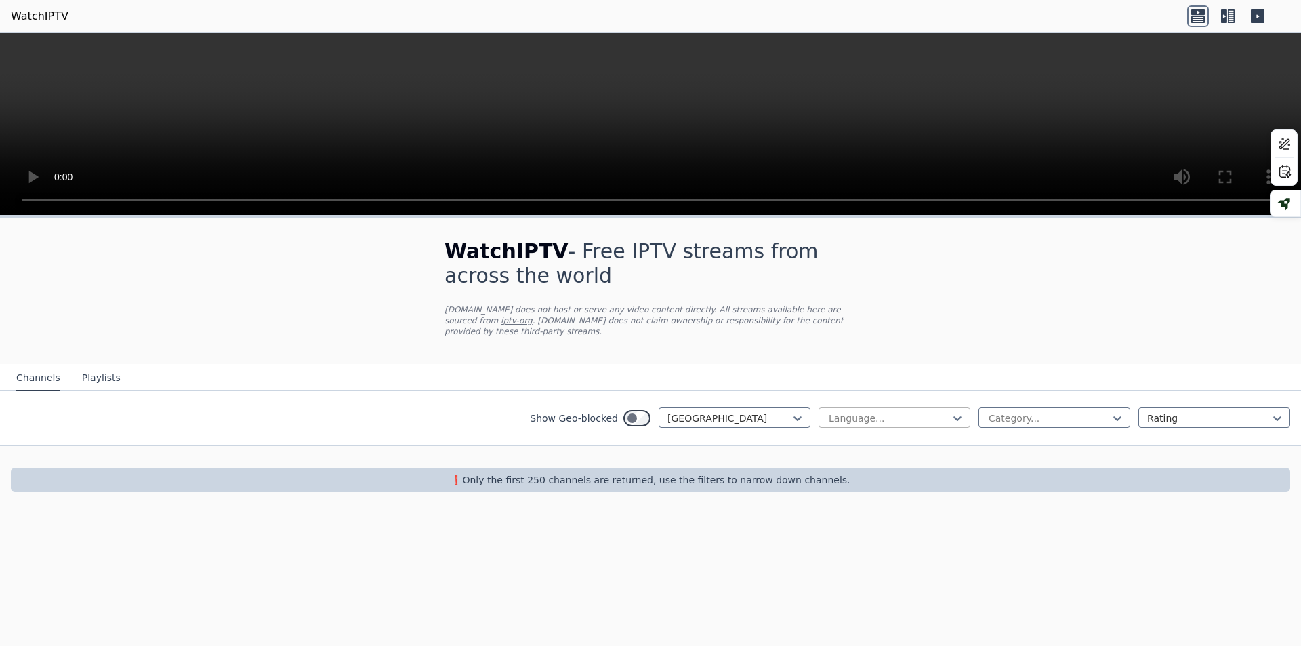
click at [949, 411] on div at bounding box center [888, 418] width 123 height 14
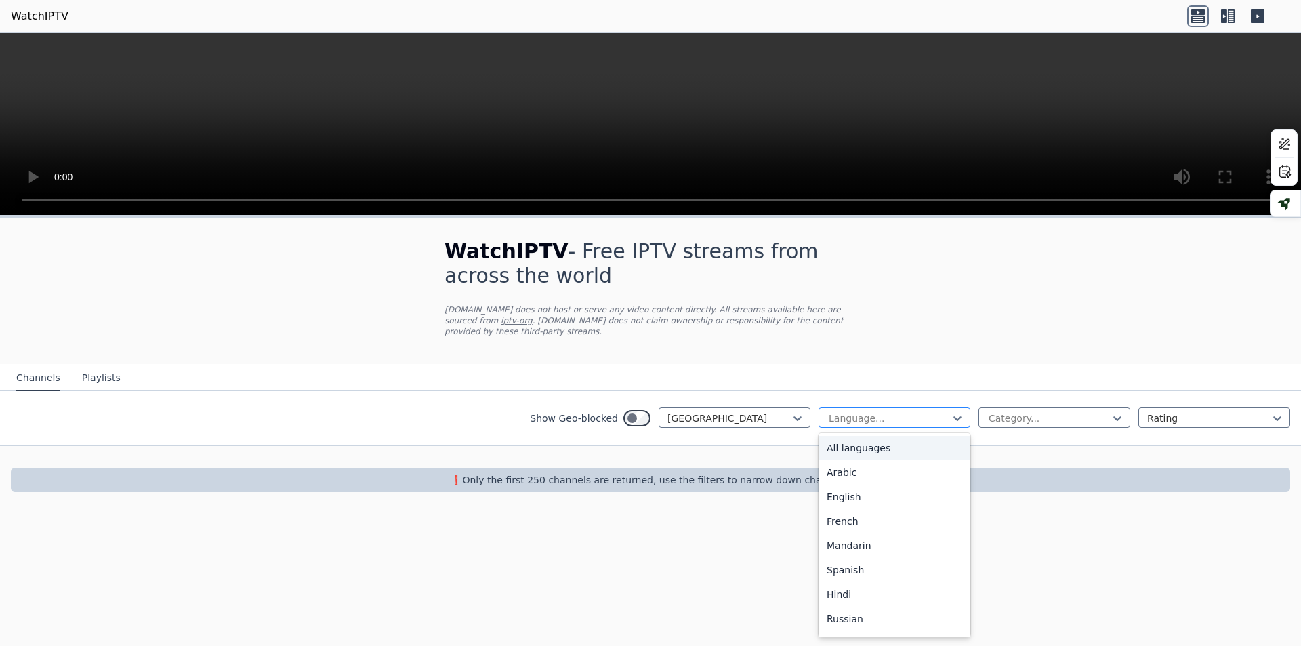
click at [949, 411] on div at bounding box center [888, 418] width 123 height 14
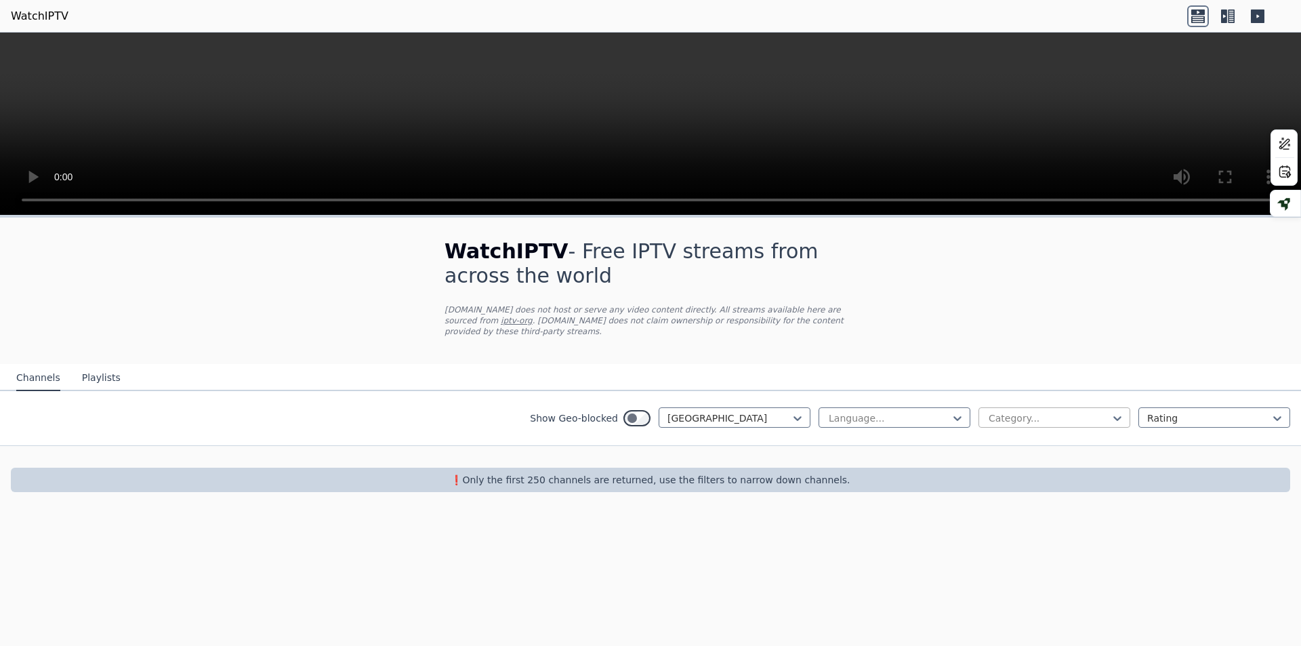
click at [1109, 412] on div at bounding box center [1048, 418] width 123 height 14
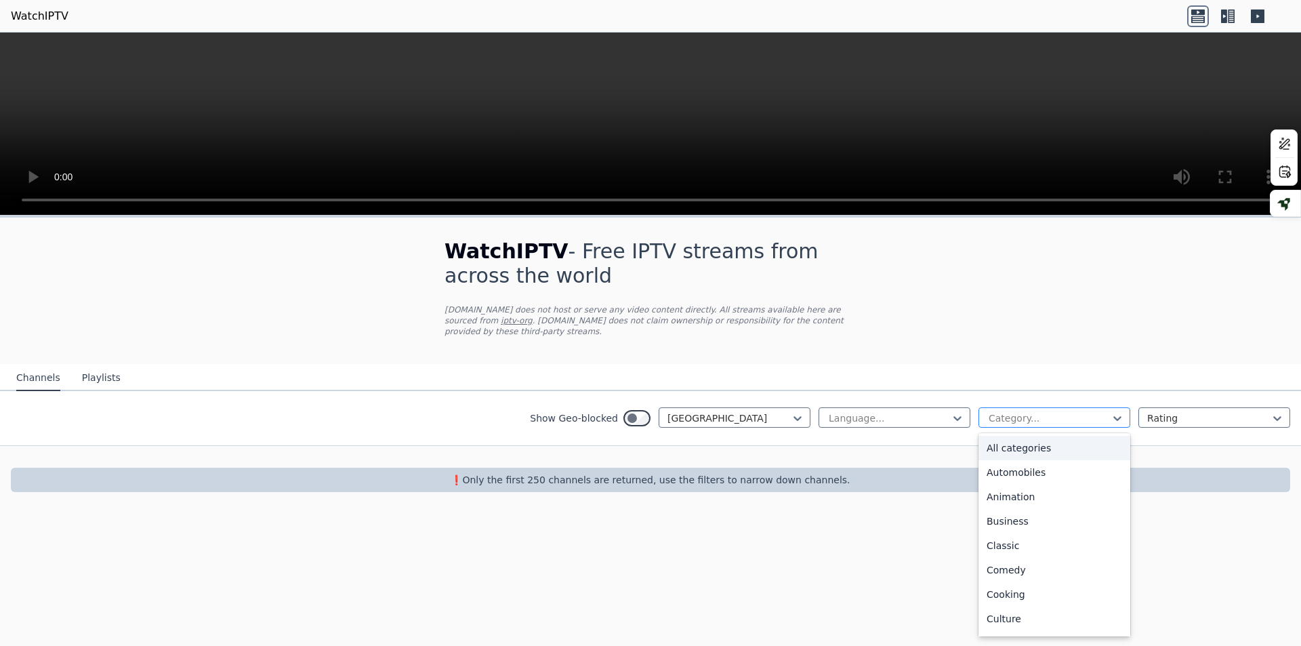
click at [1107, 412] on div at bounding box center [1048, 418] width 123 height 14
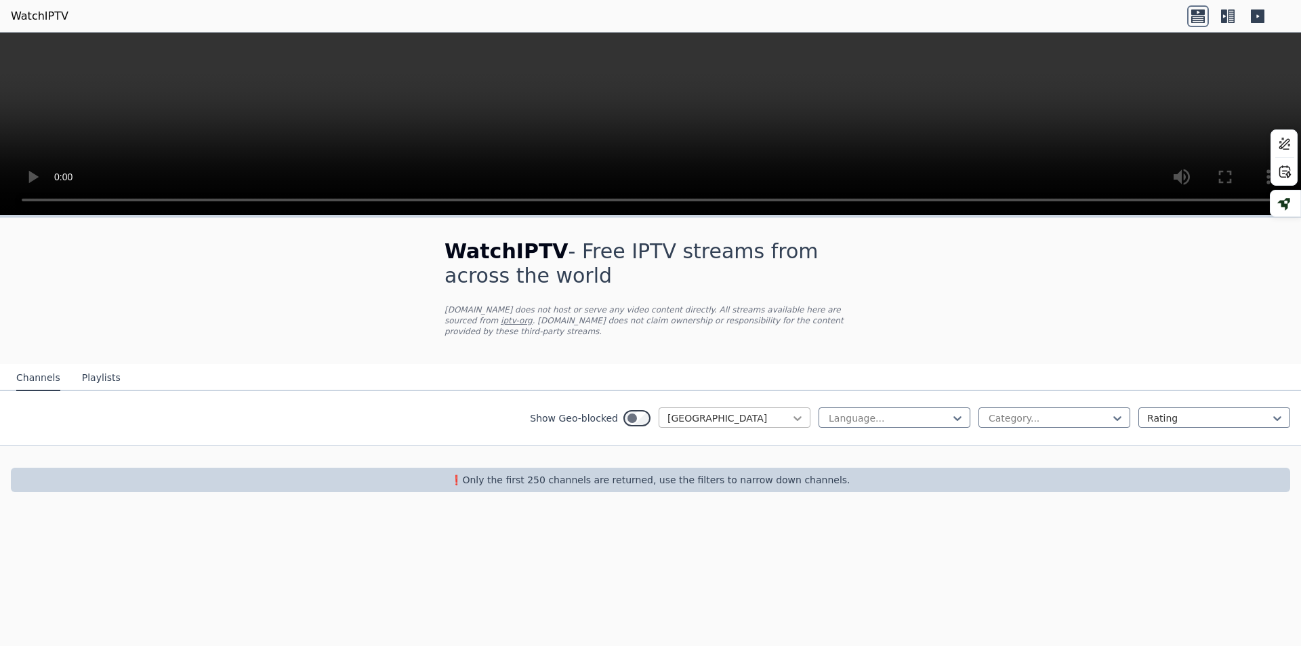
click at [796, 411] on icon at bounding box center [798, 418] width 14 height 14
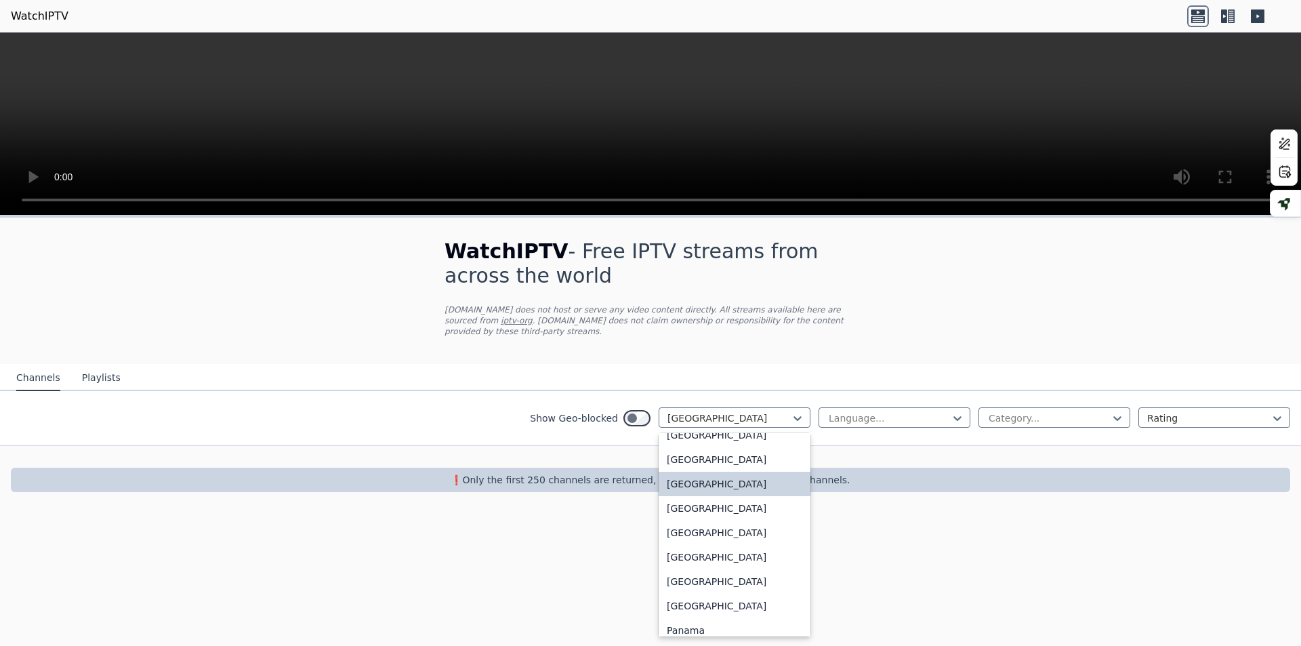
scroll to position [3323, 0]
click at [715, 501] on div "[GEOGRAPHIC_DATA]" at bounding box center [735, 505] width 152 height 24
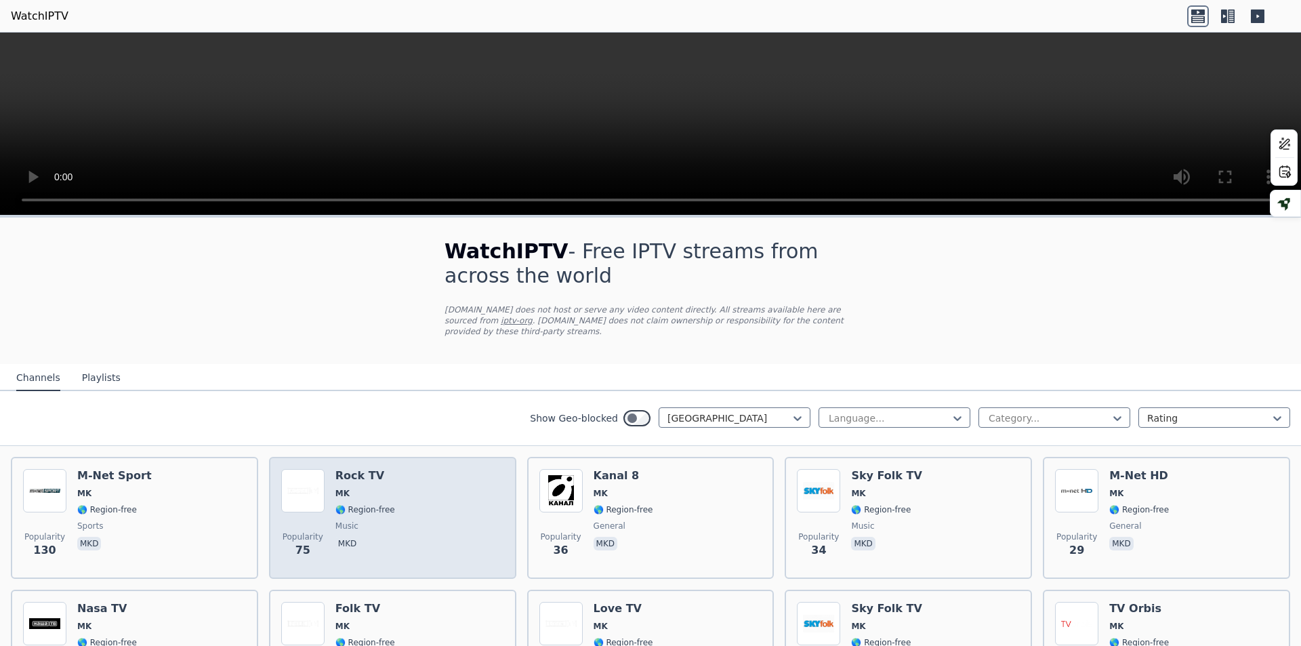
click at [366, 469] on h6 "Rock TV" at bounding box center [365, 476] width 60 height 14
